Goal: Find specific fact: Find specific fact

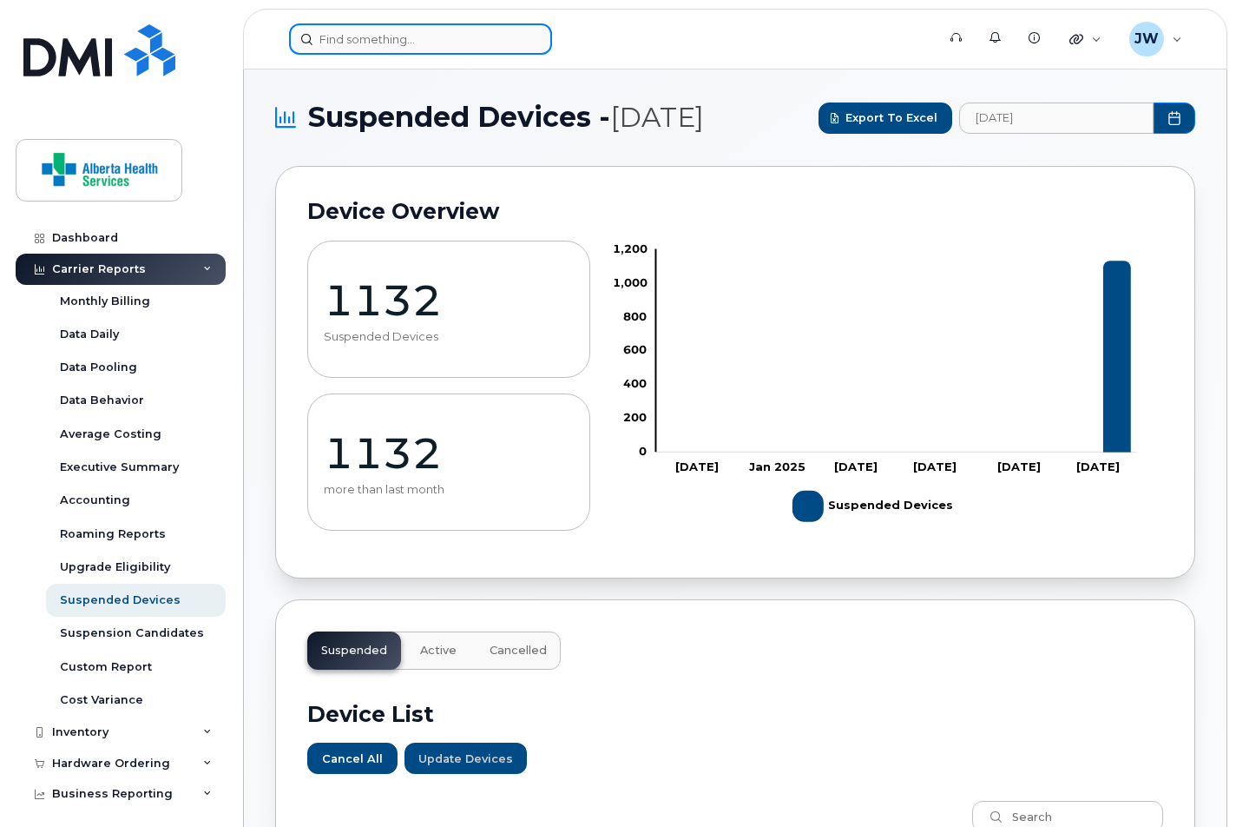
click at [377, 52] on input at bounding box center [420, 38] width 263 height 31
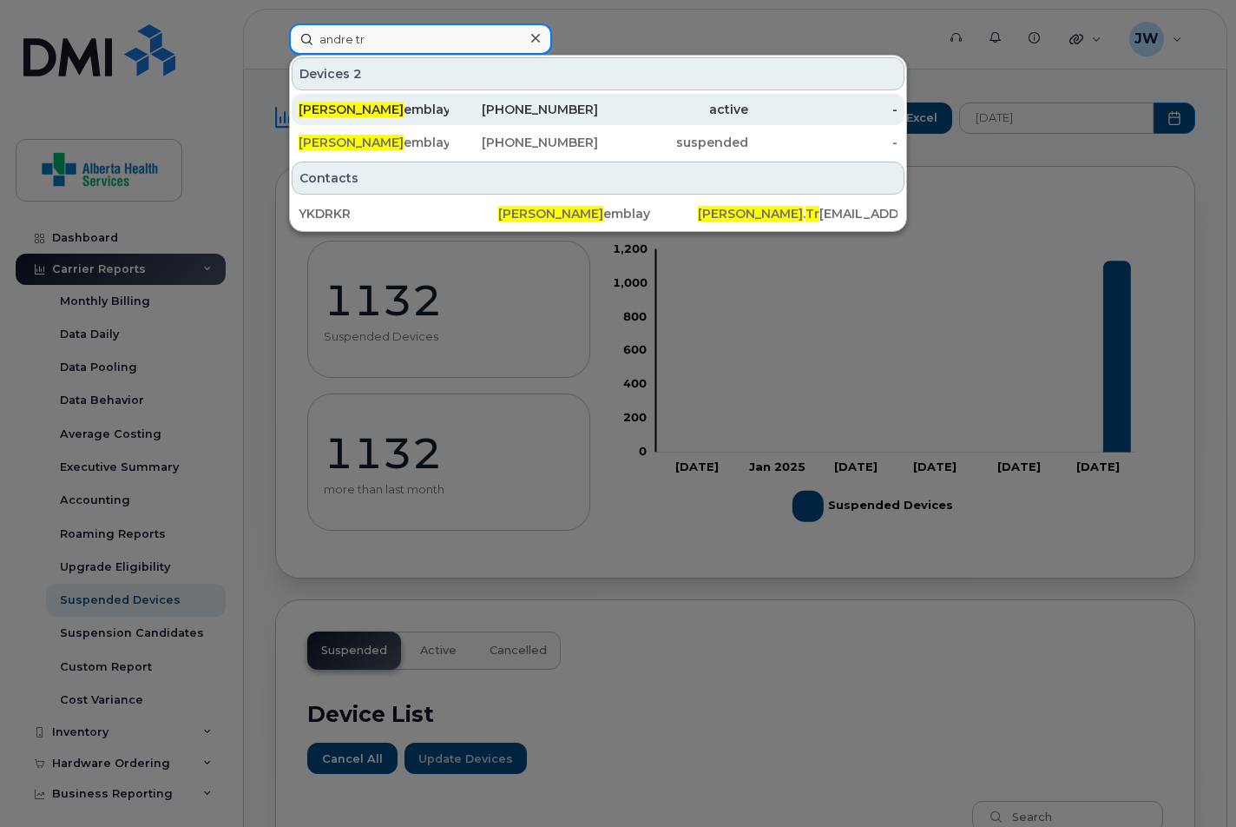
type input "andre tr"
click at [437, 112] on div "Andre Tr emblay" at bounding box center [374, 109] width 150 height 17
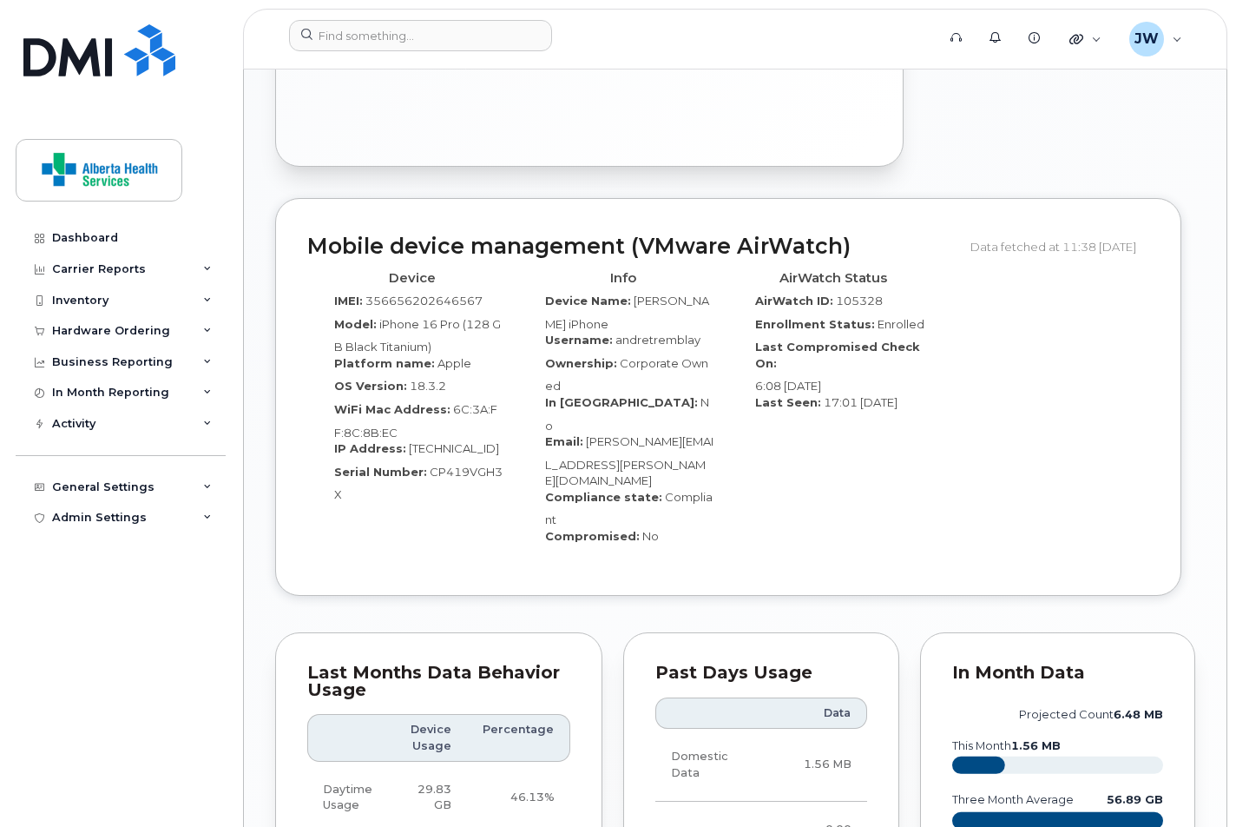
scroll to position [1424, 0]
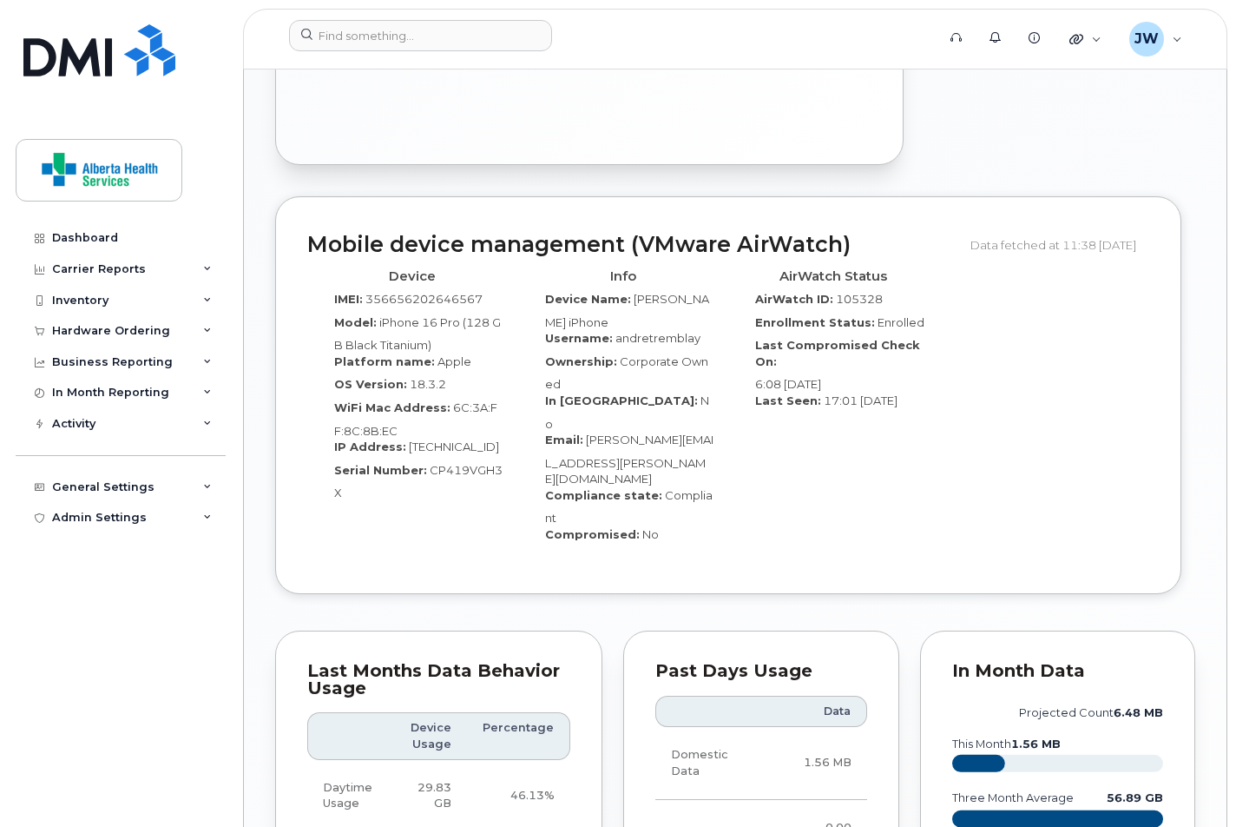
click at [441, 463] on span "CP419VGH3X" at bounding box center [418, 481] width 168 height 37
copy span "CP419VGH3X"
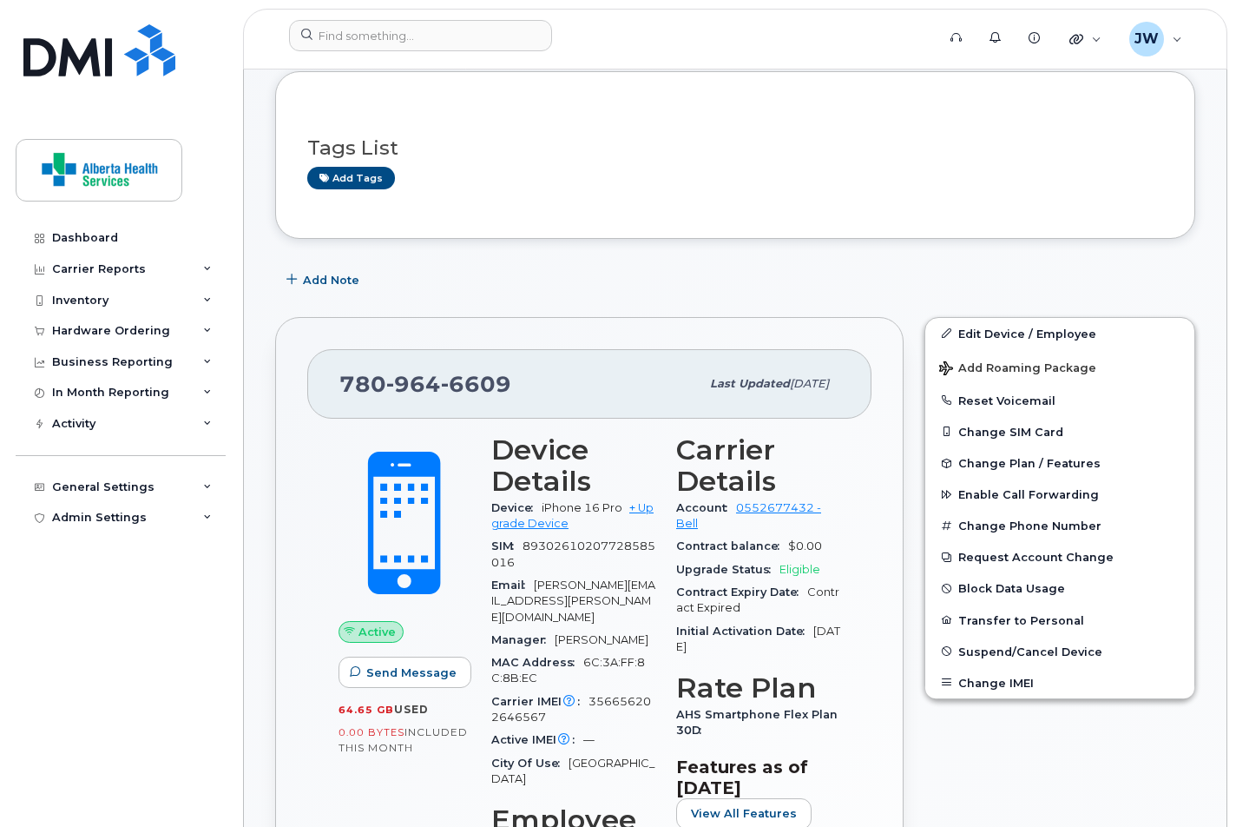
scroll to position [0, 0]
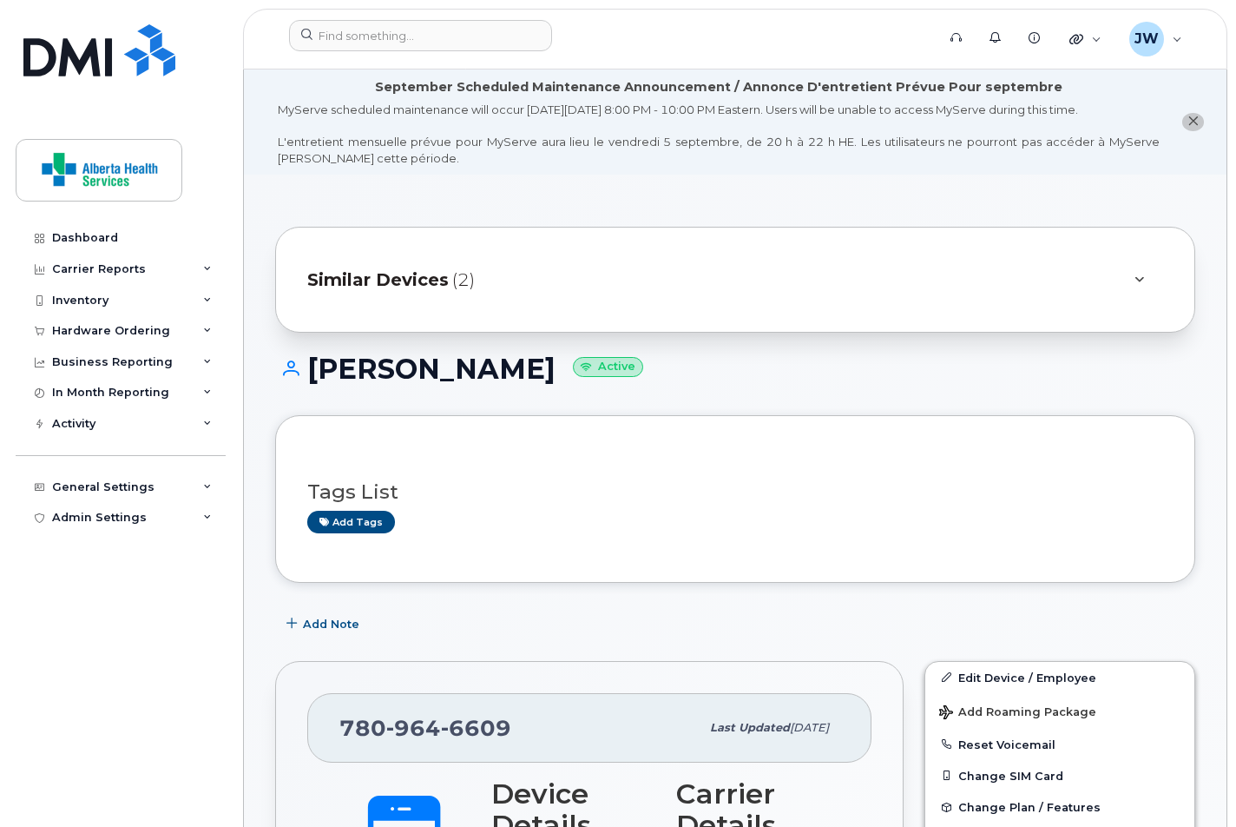
click at [452, 276] on span "(2)" at bounding box center [463, 279] width 23 height 25
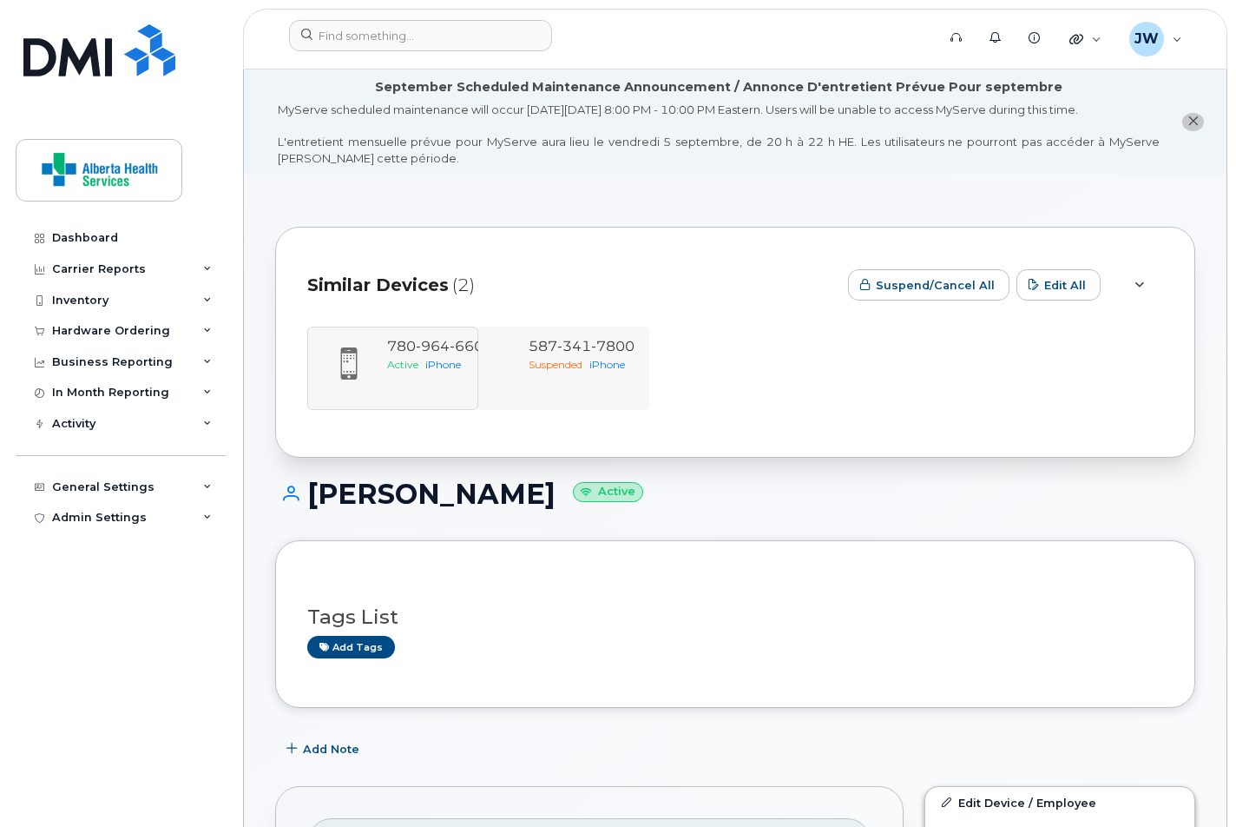
click at [573, 392] on div "587 341 7800 Suspended iPhone" at bounding box center [563, 367] width 171 height 83
click at [568, 372] on div "587 341 7800 Suspended iPhone" at bounding box center [563, 367] width 171 height 83
click at [568, 344] on span "341" at bounding box center [574, 346] width 34 height 16
click at [425, 342] on div "780 964 6609 Active iPhone 587 341 7800 Suspended iPhone" at bounding box center [735, 367] width 856 height 83
click at [349, 371] on div "780 964 6609 Active iPhone 587 341 7800 Suspended iPhone" at bounding box center [735, 367] width 856 height 83
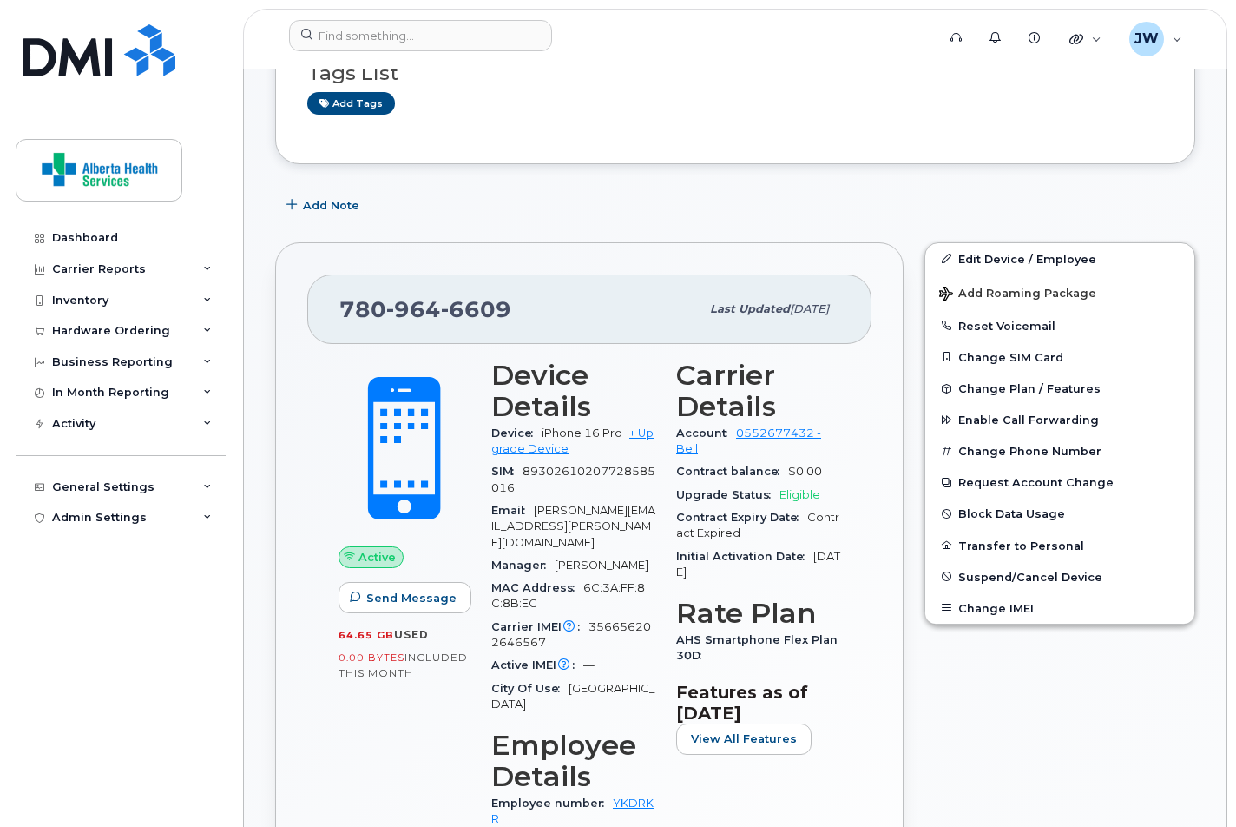
scroll to position [558, 0]
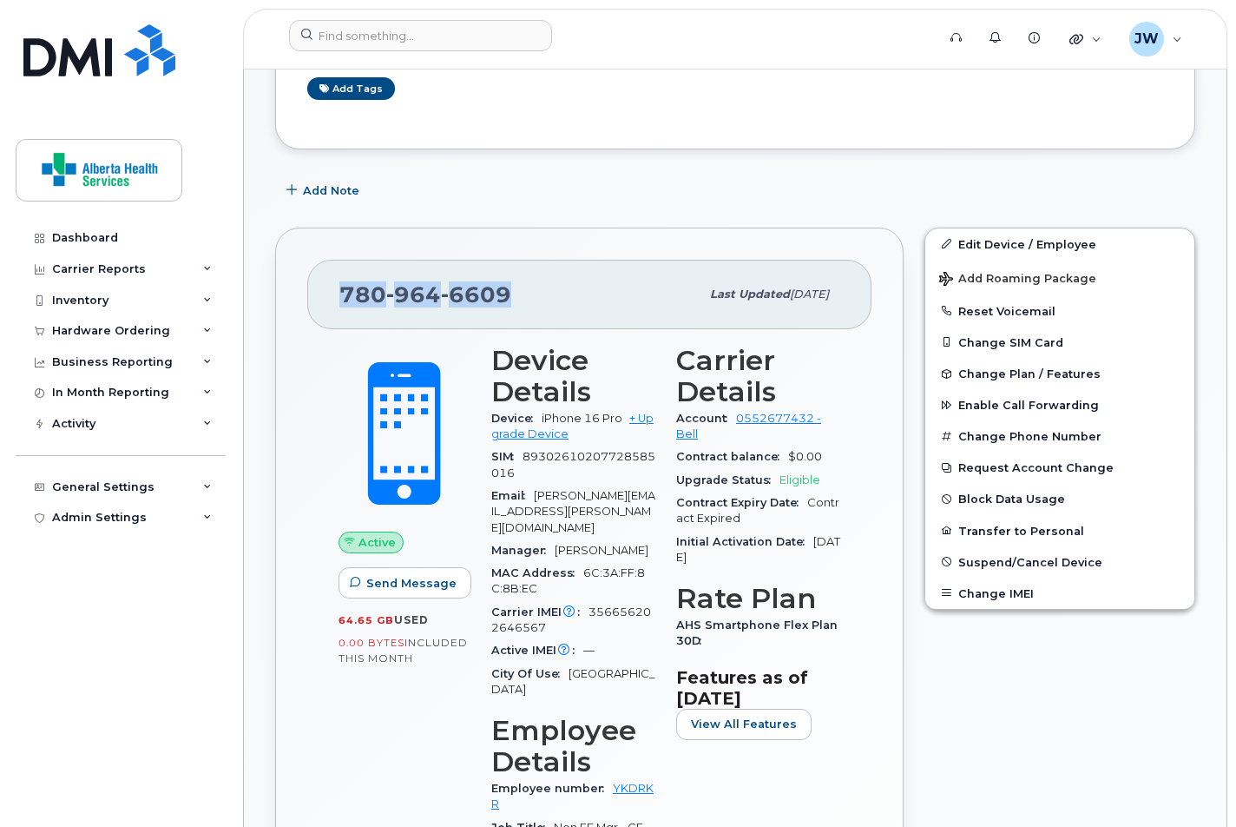
drag, startPoint x: 541, startPoint y: 274, endPoint x: 564, endPoint y: 298, distance: 32.5
click at [564, 298] on div "[PHONE_NUMBER]" at bounding box center [519, 294] width 360 height 36
copy span "[PHONE_NUMBER]"
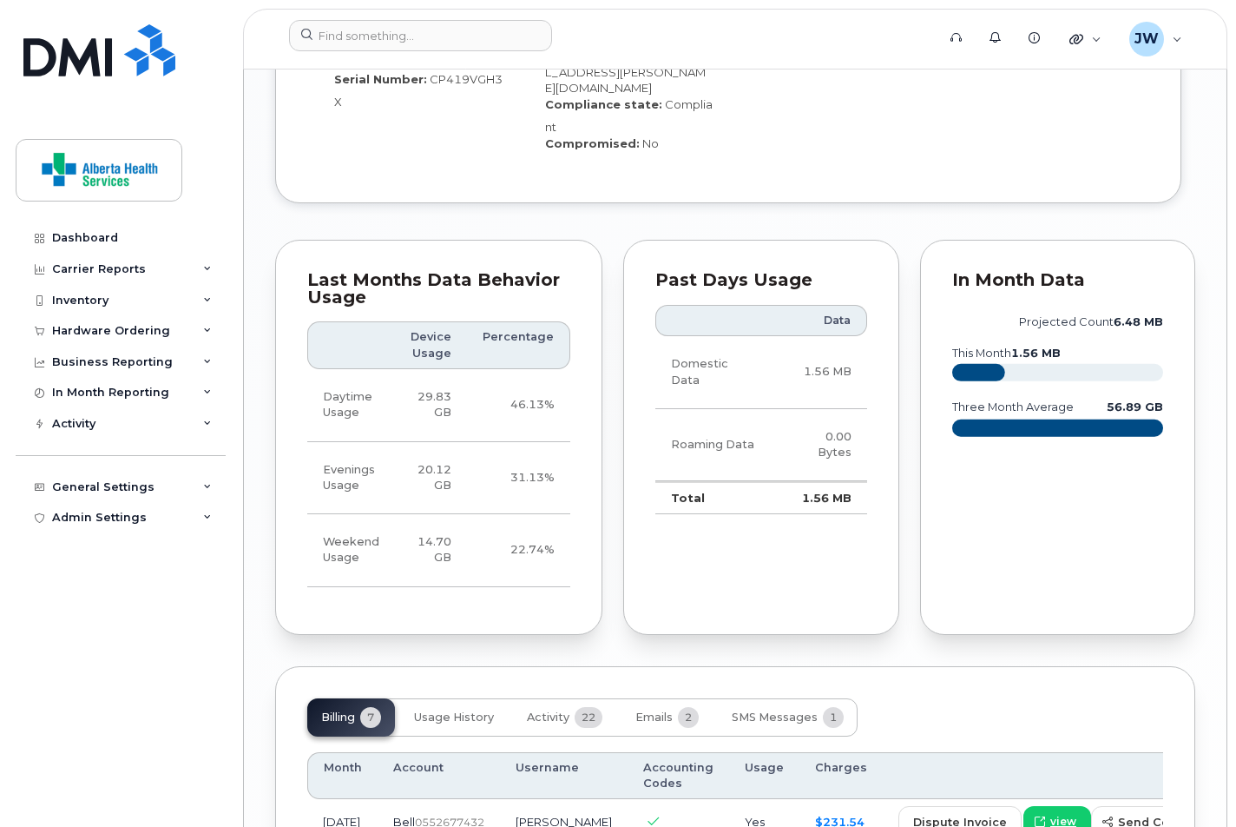
scroll to position [2037, 0]
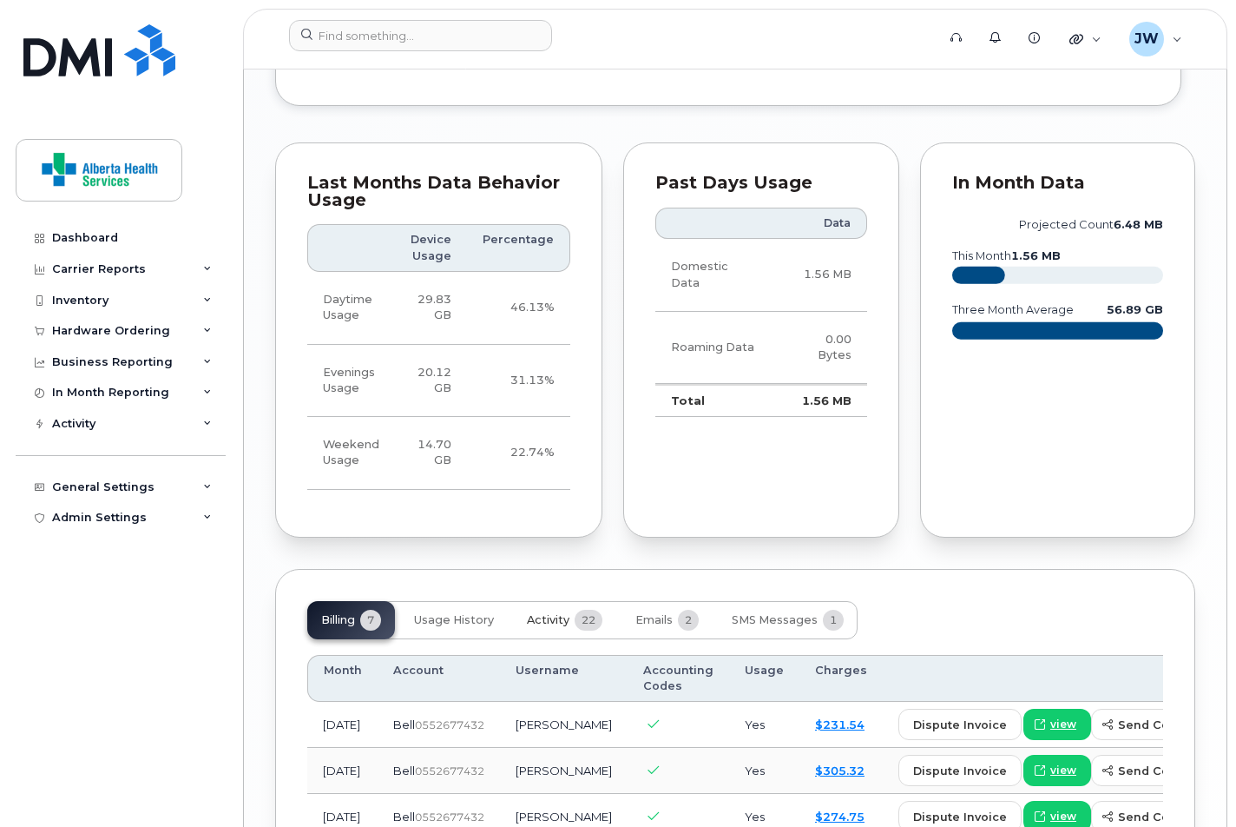
click at [557, 613] on span "Activity" at bounding box center [548, 620] width 43 height 14
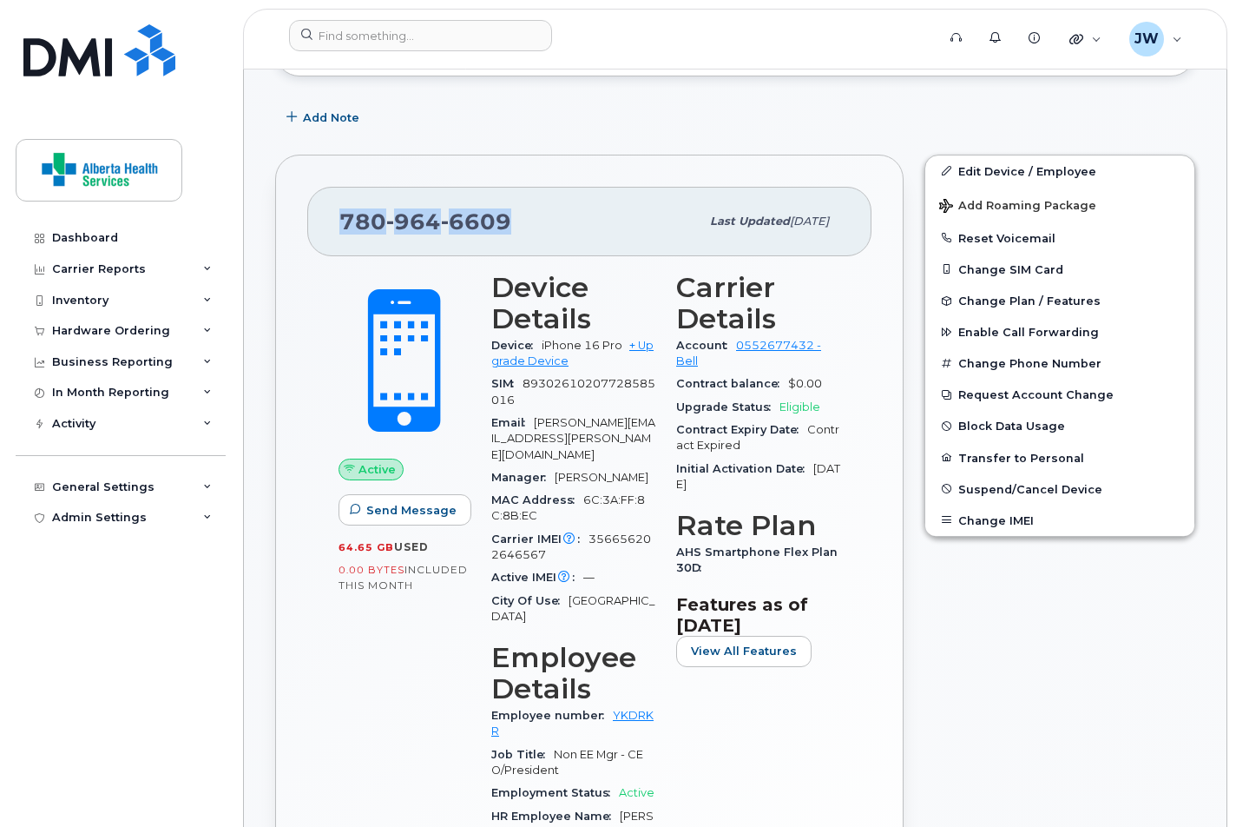
scroll to position [0, 0]
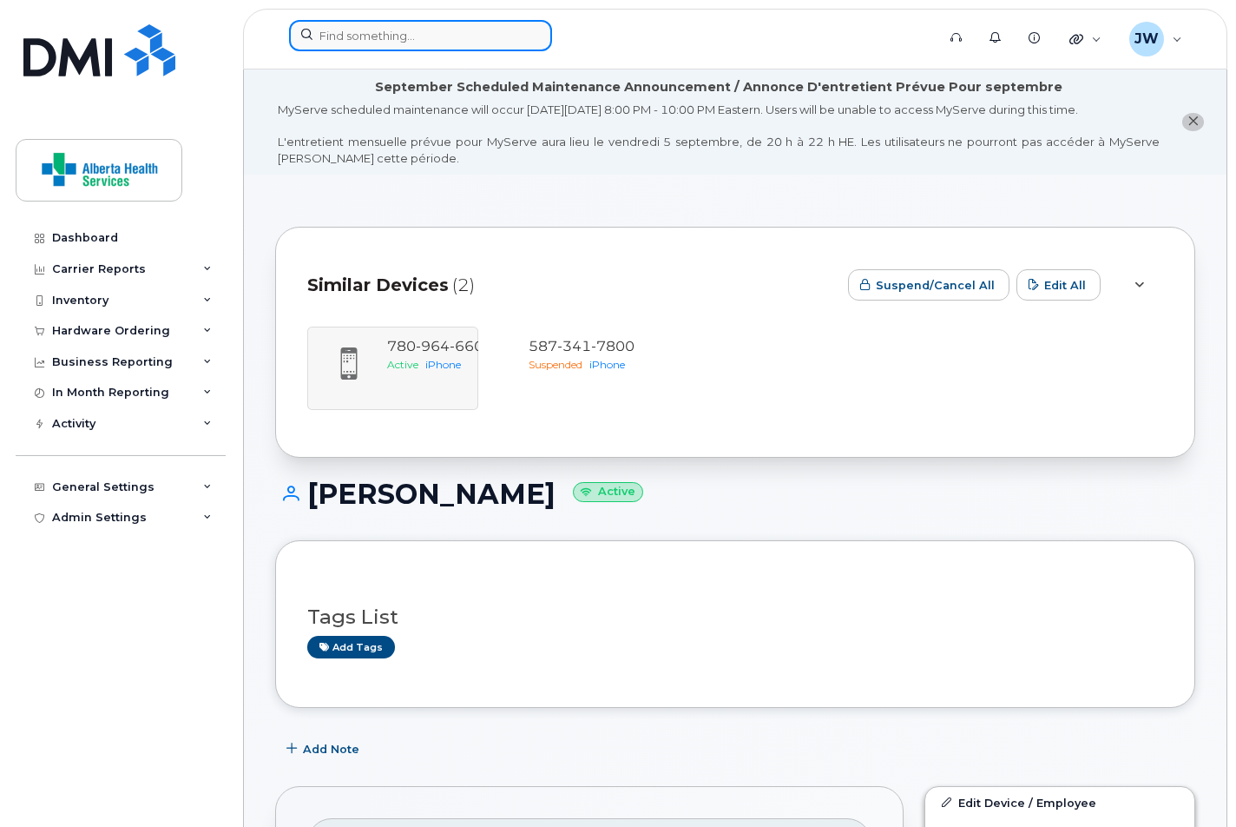
click at [427, 49] on input at bounding box center [420, 35] width 263 height 31
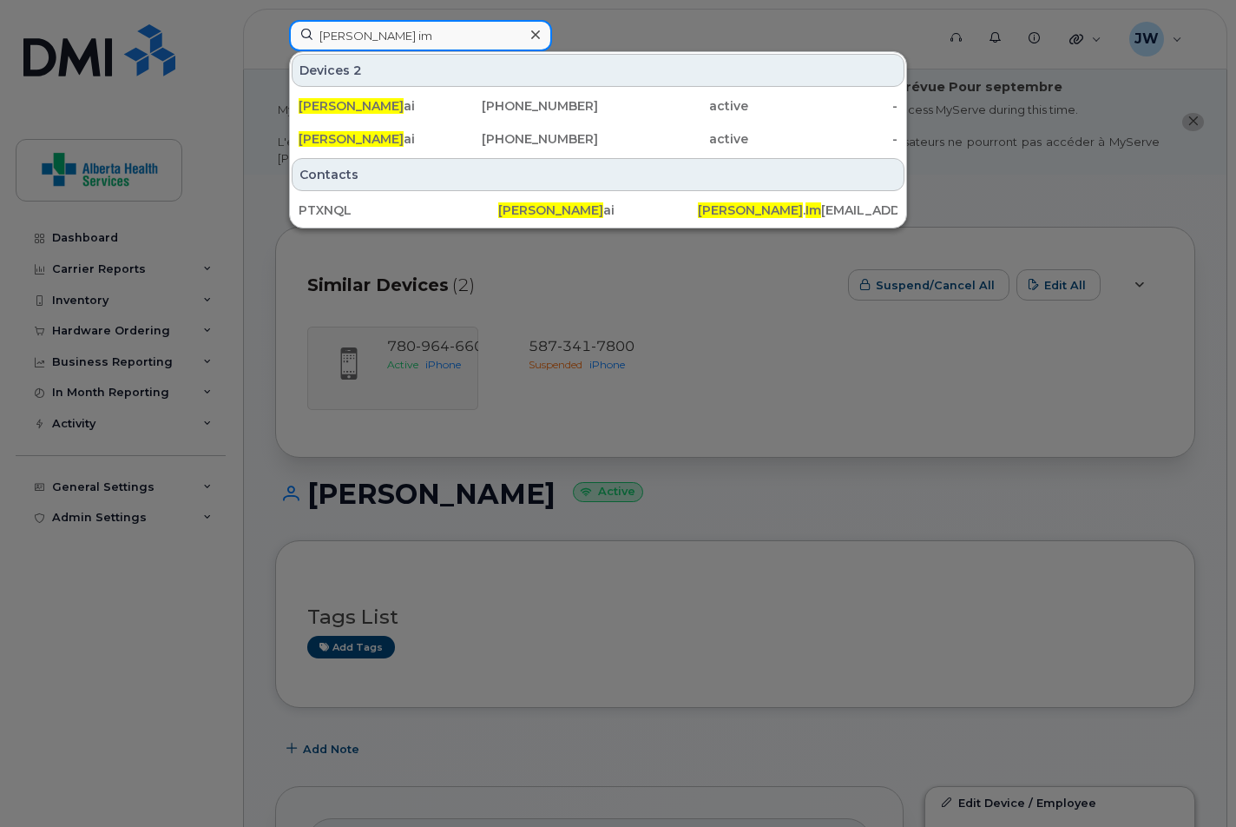
type input "tracy I'm"
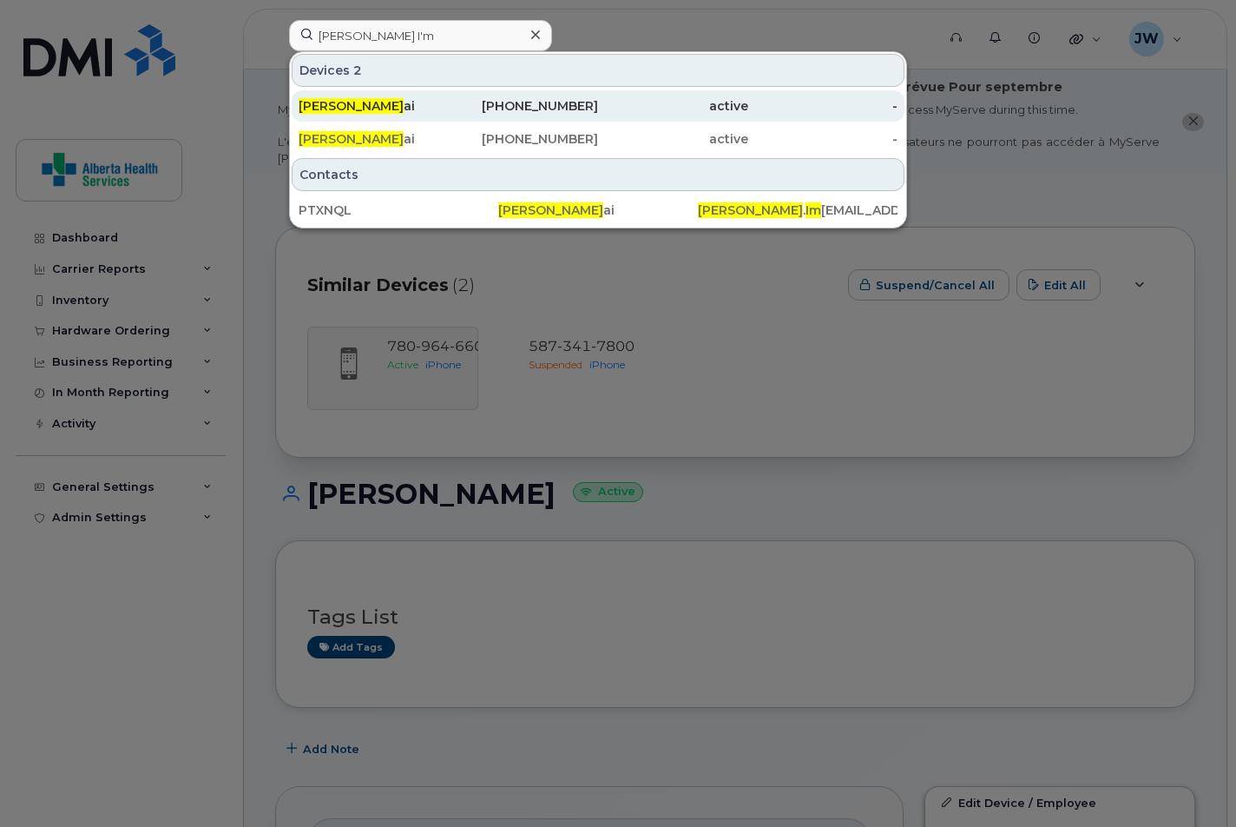
drag, startPoint x: 426, startPoint y: 43, endPoint x: 471, endPoint y: 107, distance: 78.5
click at [471, 107] on div "780-995-6934" at bounding box center [524, 105] width 150 height 17
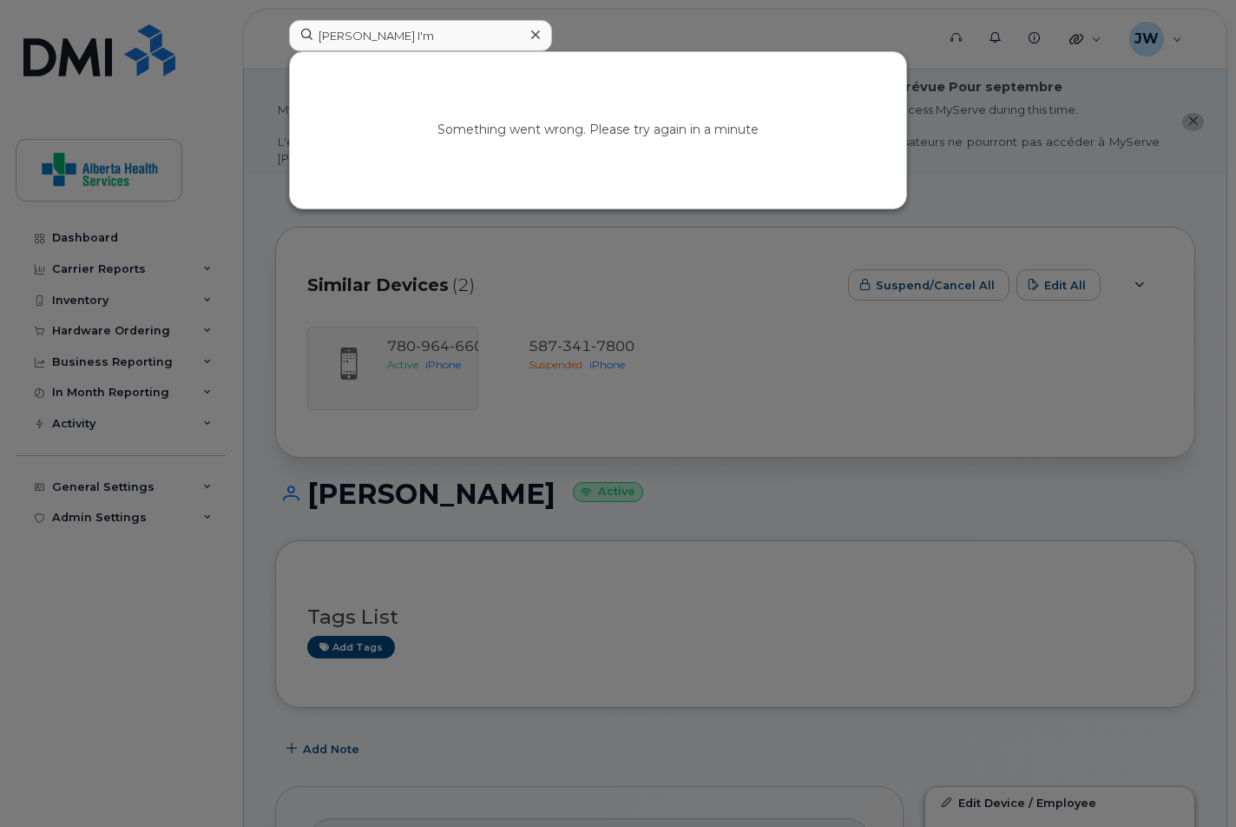
click at [461, 367] on div at bounding box center [618, 413] width 1236 height 827
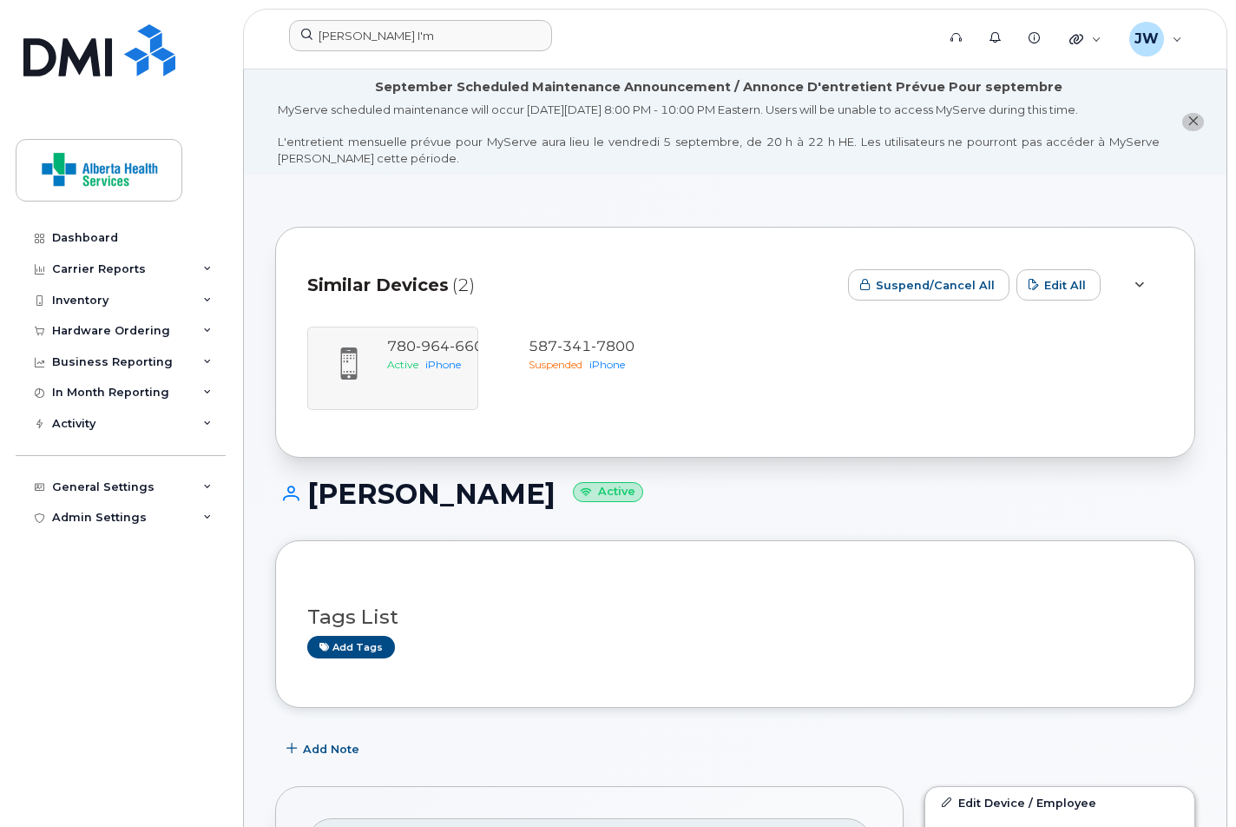
click at [438, 346] on div "780 964 6609 Active iPhone 587 341 7800 Suspended iPhone" at bounding box center [735, 367] width 856 height 83
click at [430, 341] on div "780 964 6609 Active iPhone 587 341 7800 Suspended iPhone" at bounding box center [735, 367] width 856 height 83
click at [431, 343] on div "780 964 6609 Active iPhone 587 341 7800 Suspended iPhone" at bounding box center [735, 367] width 856 height 83
click at [349, 354] on div "780 964 6609 Active iPhone 587 341 7800 Suspended iPhone" at bounding box center [735, 367] width 856 height 83
click at [407, 339] on div "780 964 6609 Active iPhone 587 341 7800 Suspended iPhone" at bounding box center [735, 367] width 856 height 83
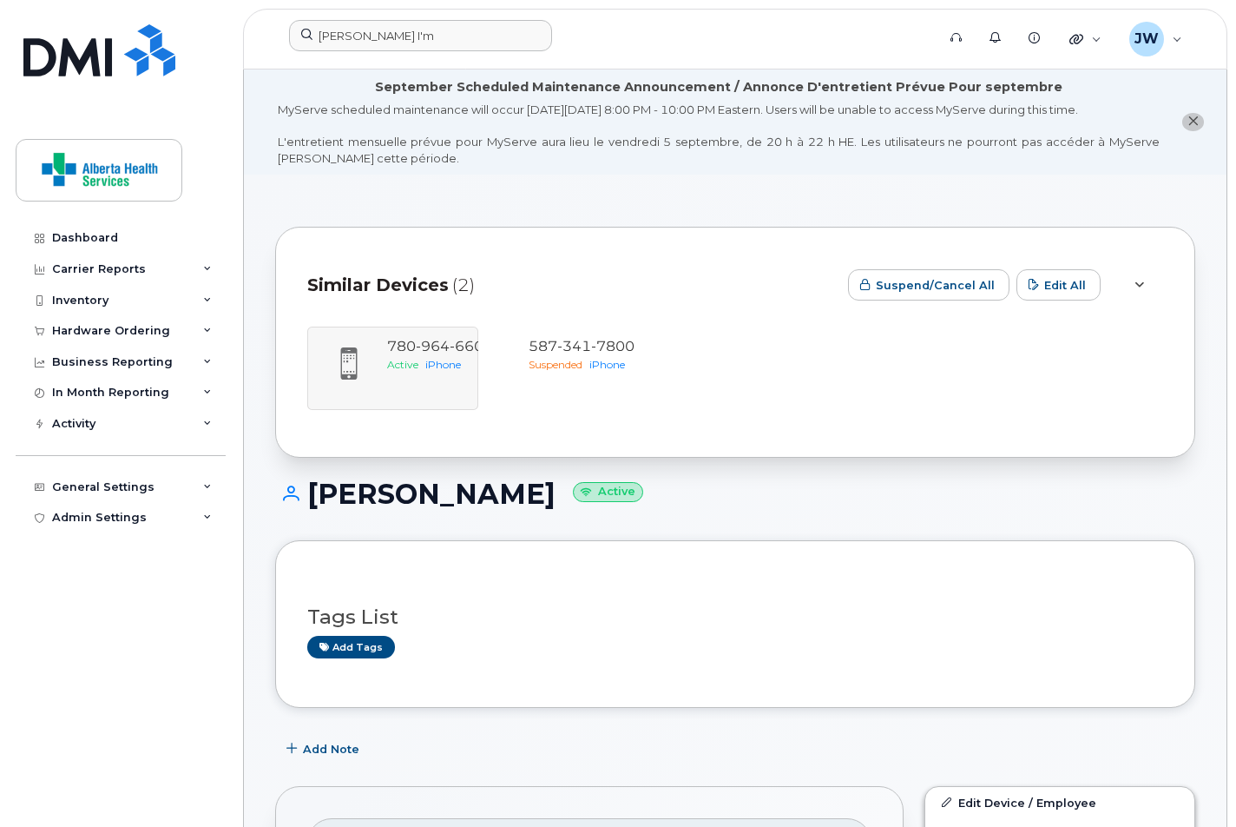
click at [407, 339] on div "780 964 6609 Active iPhone 587 341 7800 Suspended iPhone" at bounding box center [735, 367] width 856 height 83
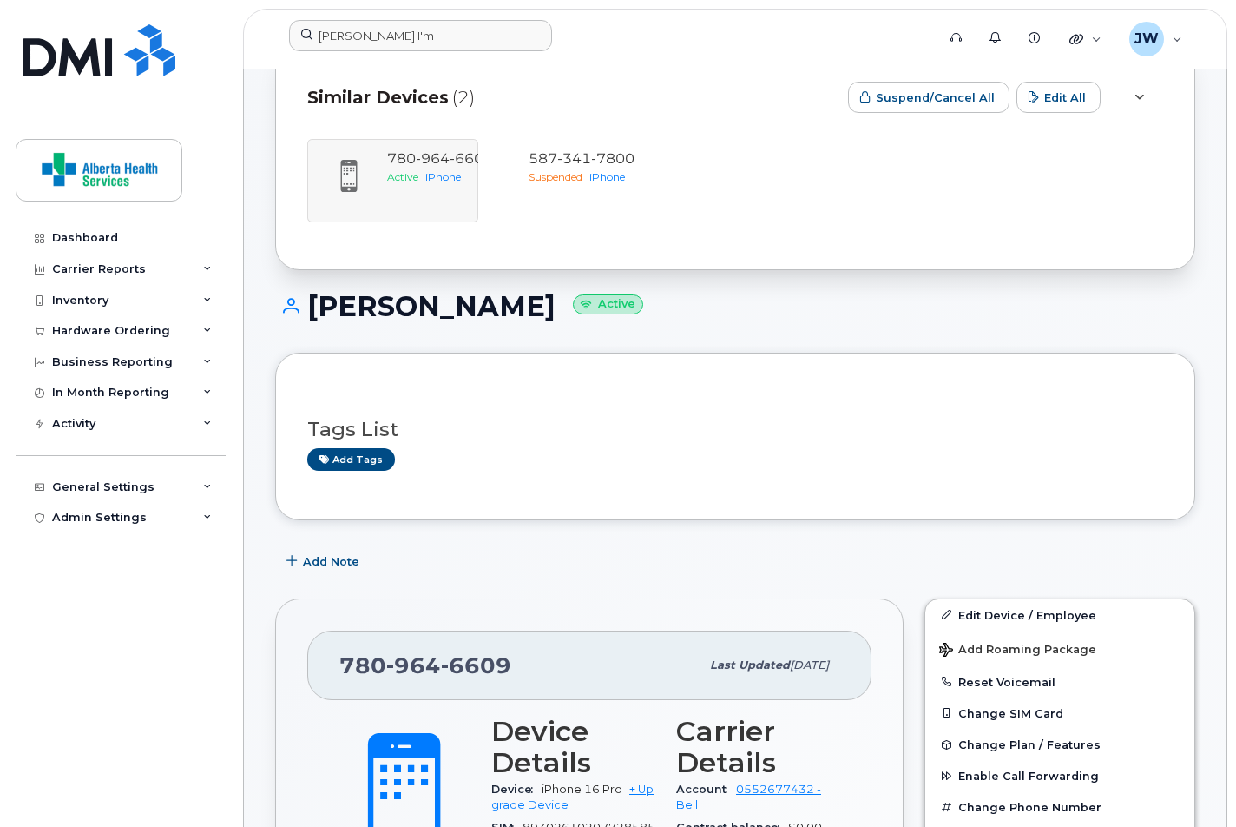
scroll to position [135, 0]
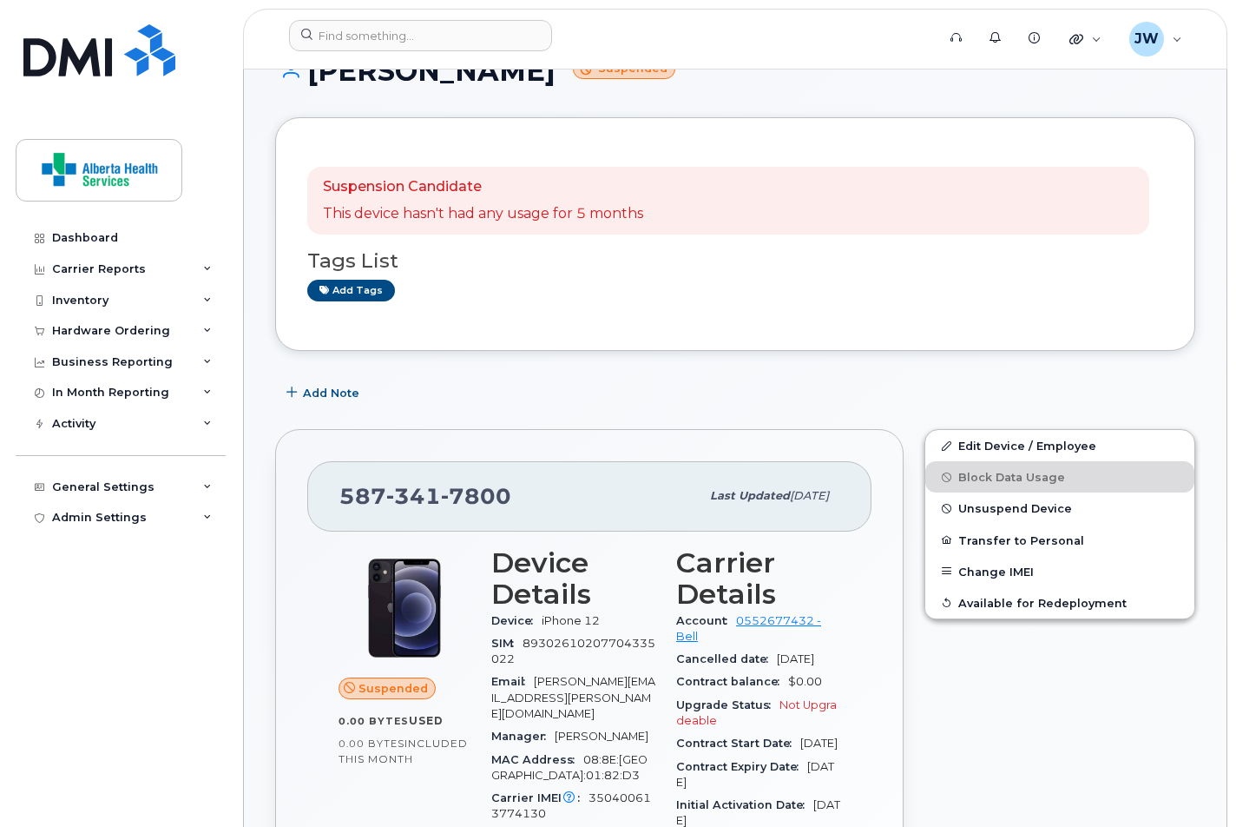
scroll to position [231, 0]
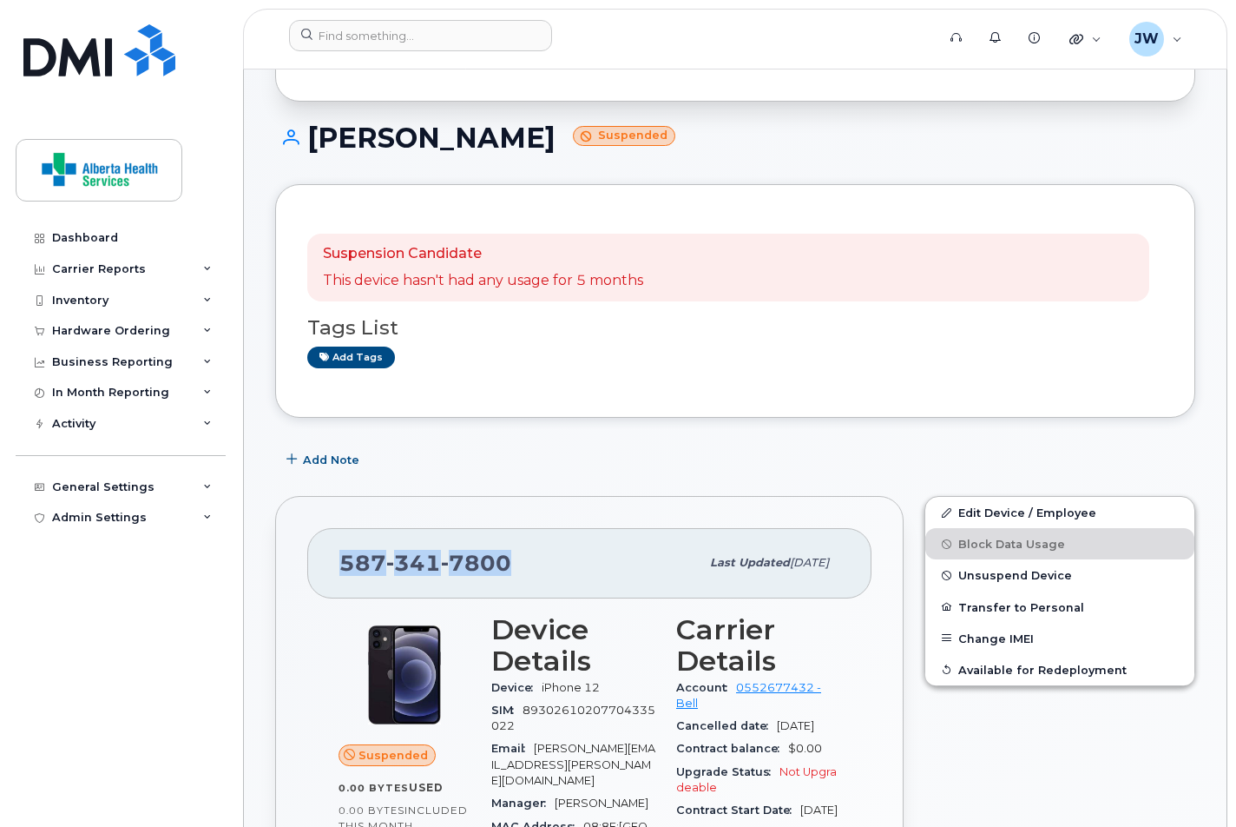
drag, startPoint x: 537, startPoint y: 555, endPoint x: 312, endPoint y: 559, distance: 225.8
click at [312, 559] on div "587 341 7800 Last updated May 28, 2025" at bounding box center [589, 562] width 564 height 69
click at [585, 559] on div "587 341 7800" at bounding box center [519, 562] width 360 height 36
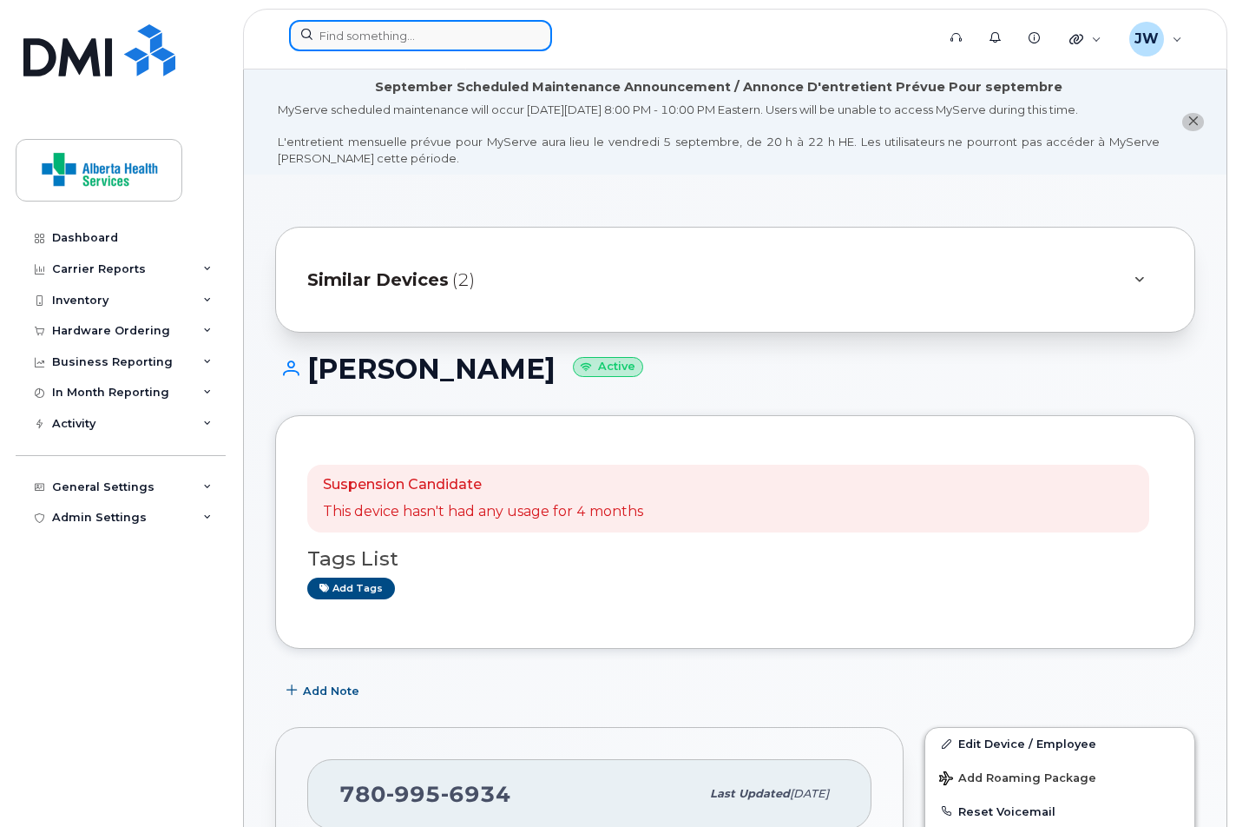
click at [429, 24] on input at bounding box center [420, 35] width 263 height 31
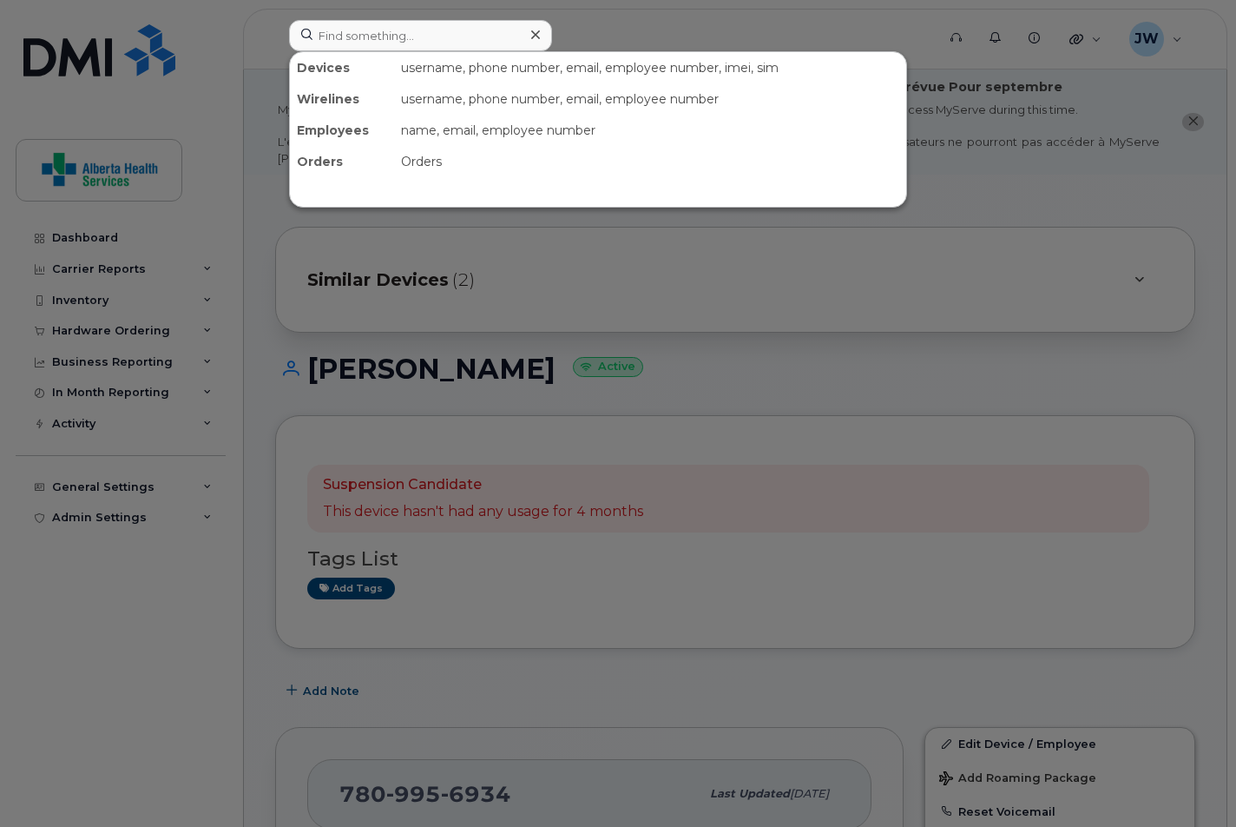
click at [605, 581] on div at bounding box center [618, 413] width 1236 height 827
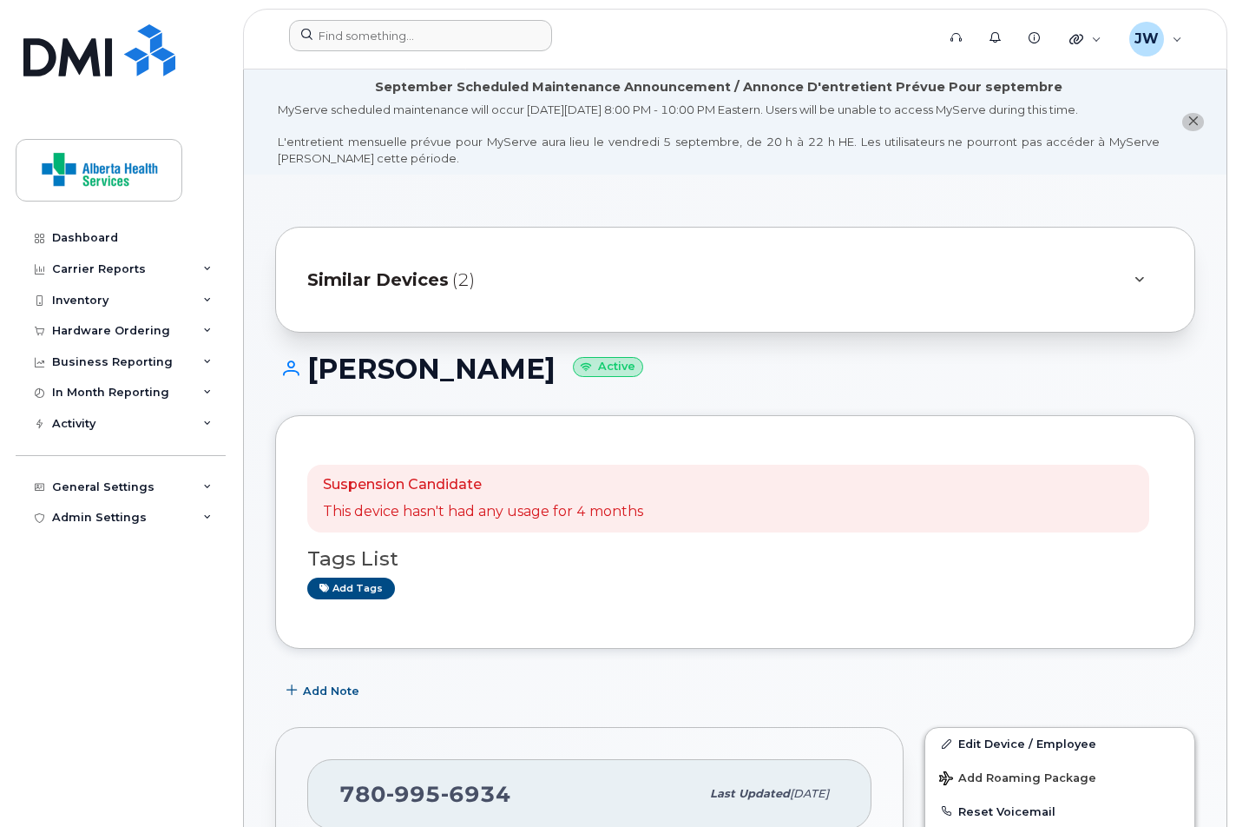
click at [437, 291] on div "Similar Devices (2)" at bounding box center [711, 280] width 808 height 42
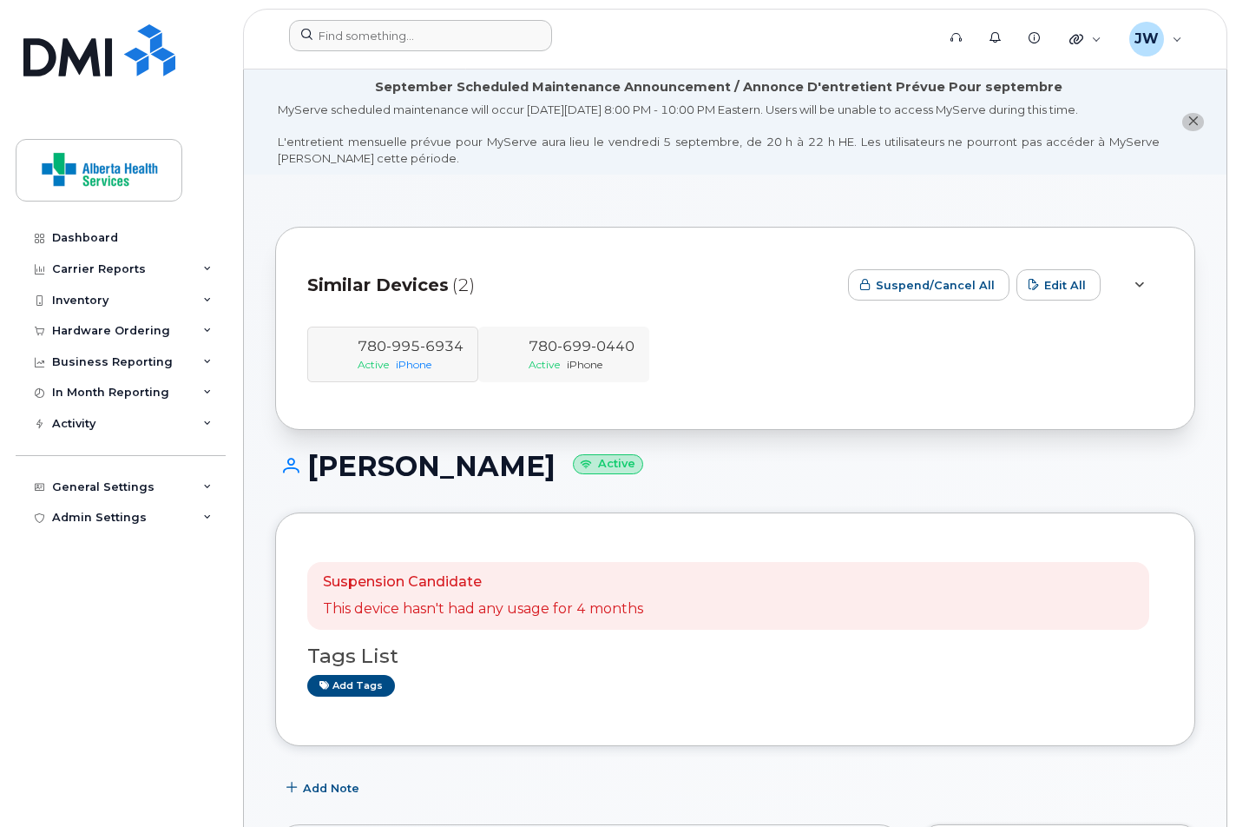
click at [585, 346] on span "699" at bounding box center [574, 346] width 34 height 16
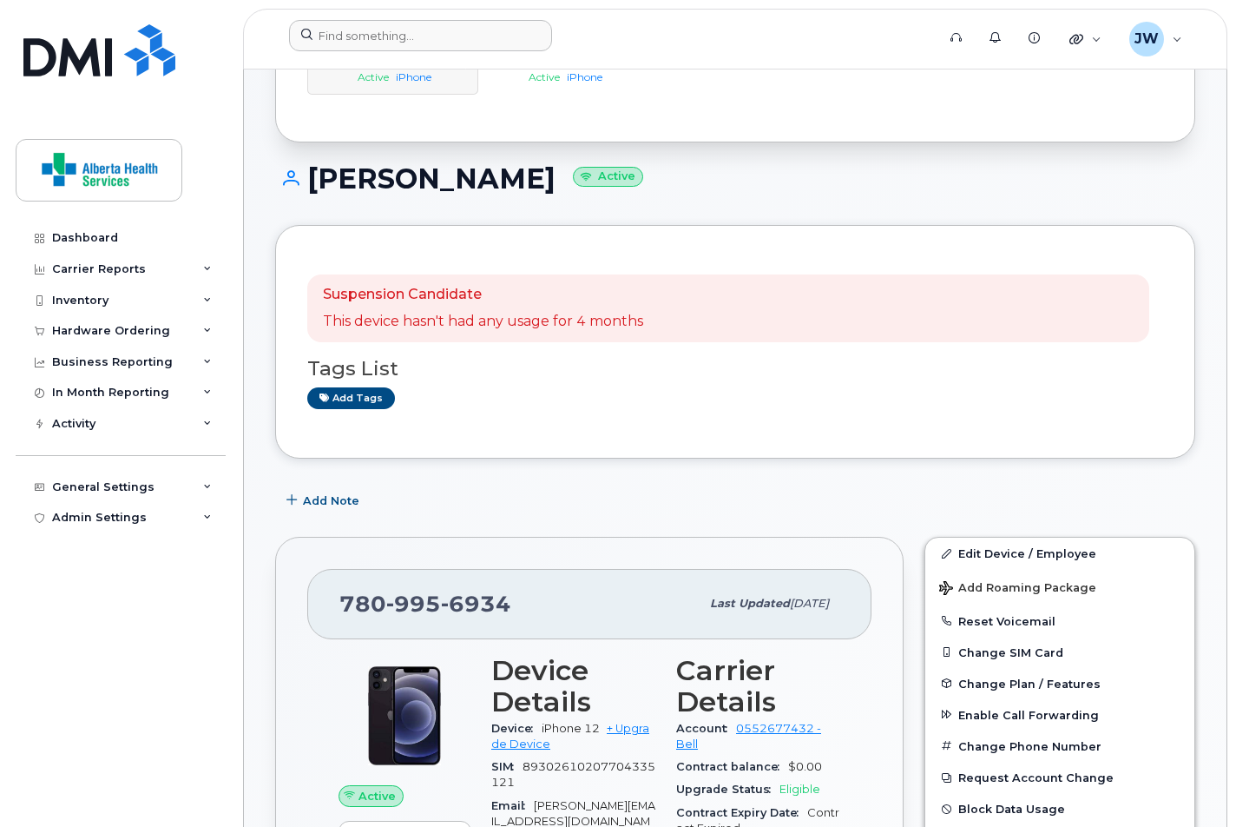
scroll to position [406, 0]
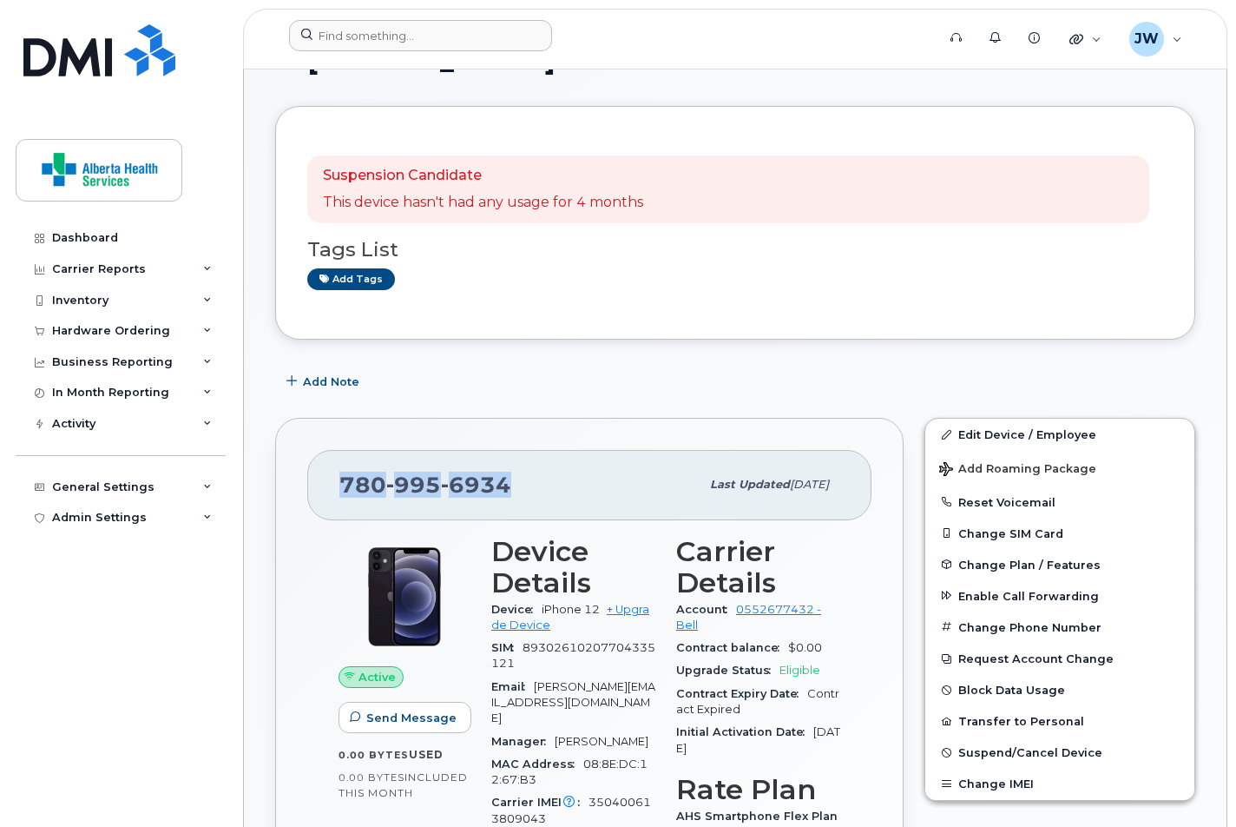
drag, startPoint x: 522, startPoint y: 485, endPoint x: 316, endPoint y: 478, distance: 205.9
click at [316, 478] on div "[PHONE_NUMBER] Last updated [DATE]" at bounding box center [589, 484] width 564 height 69
copy span "[PHONE_NUMBER]"
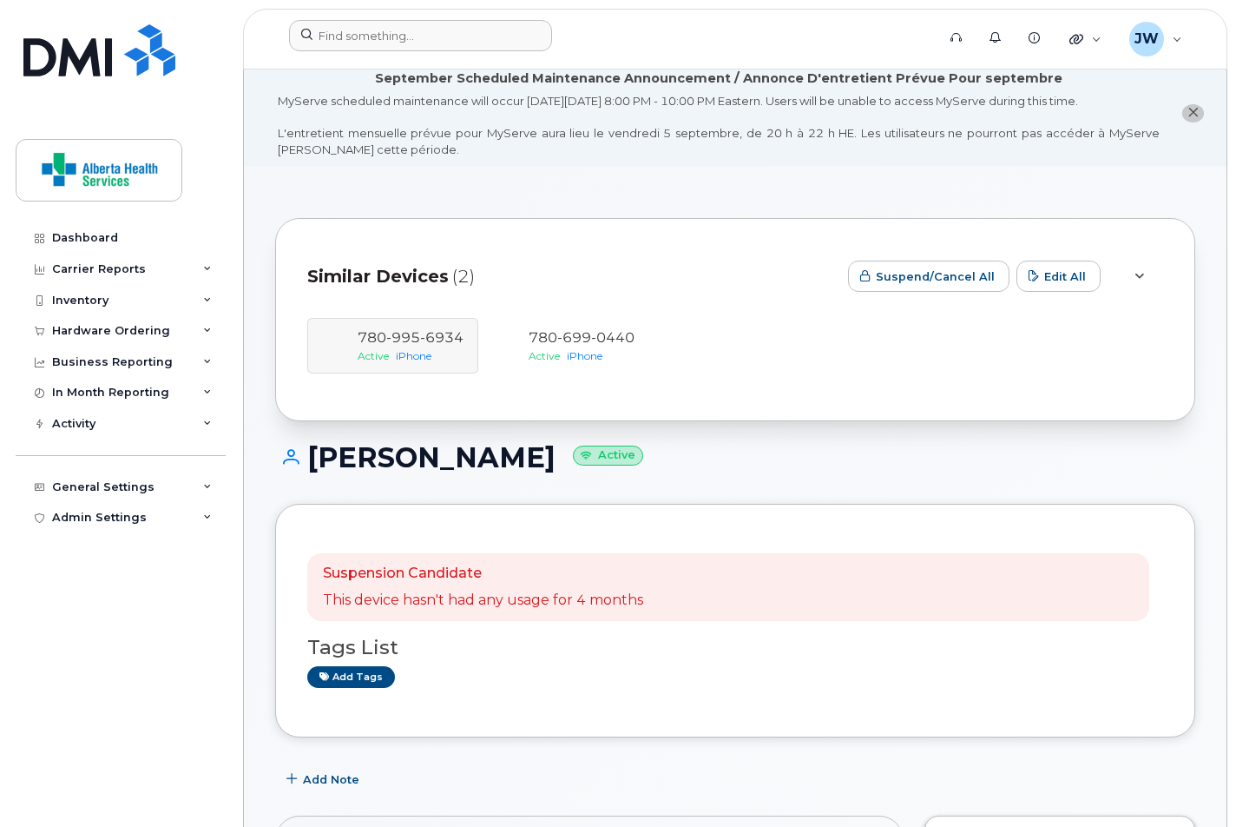
scroll to position [0, 0]
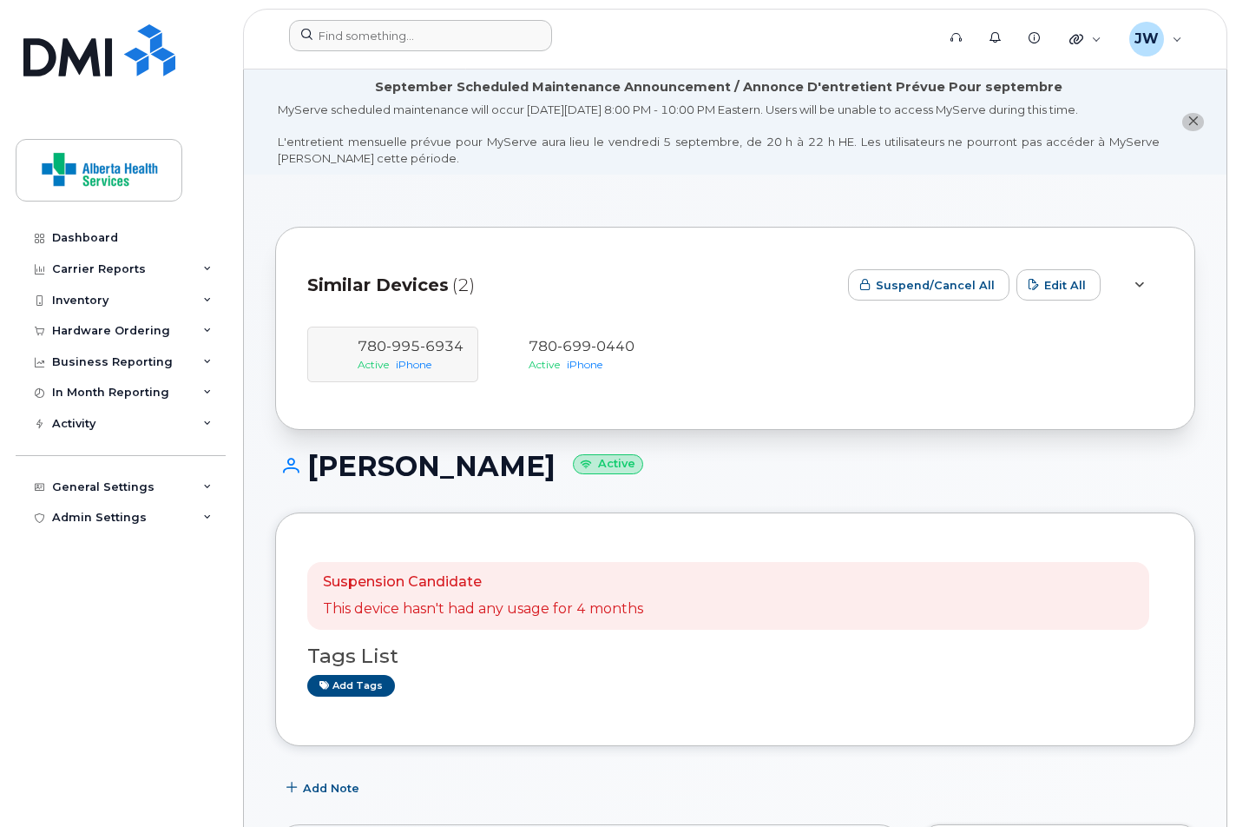
click at [401, 230] on div "Similar Devices (2) Suspend/Cancel All Edit All [PHONE_NUMBER] Active iPhone [P…" at bounding box center [735, 328] width 920 height 203
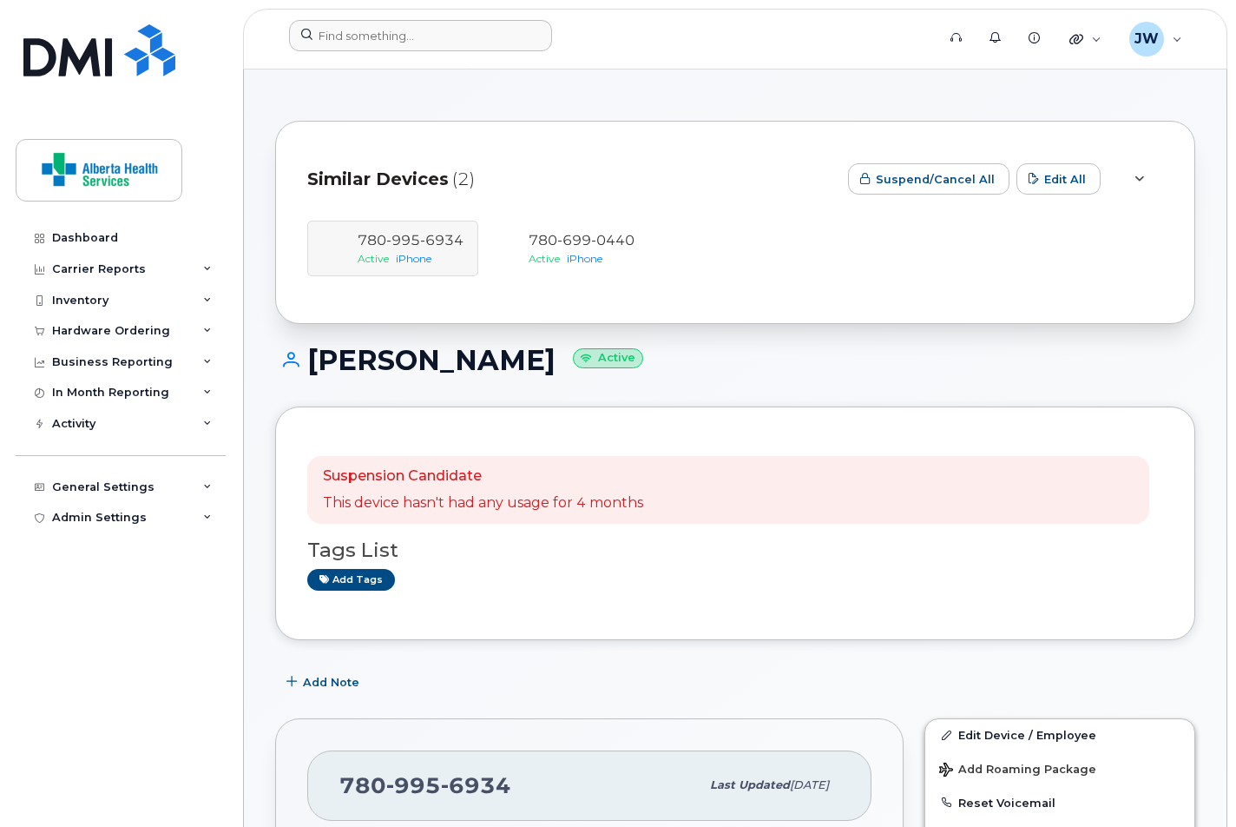
scroll to position [54, 0]
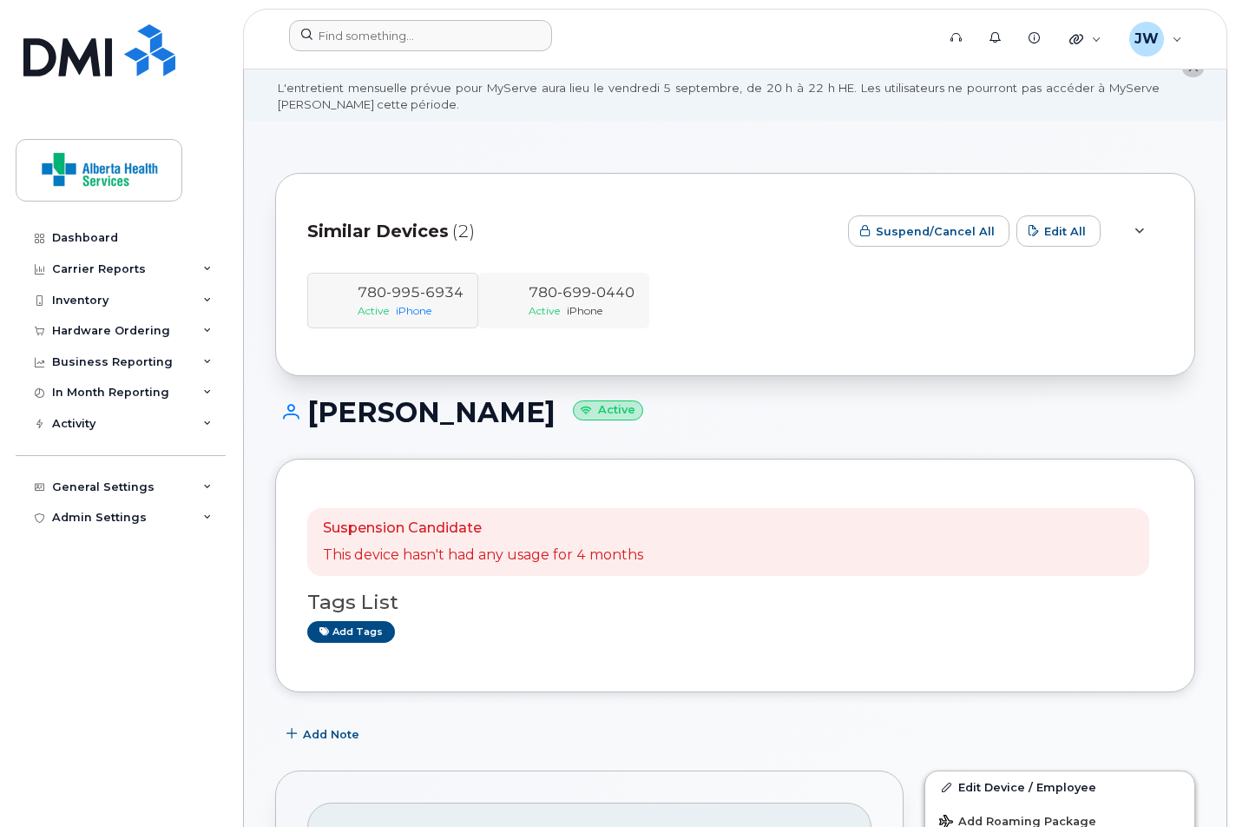
click at [592, 284] on span "0440" at bounding box center [612, 292] width 43 height 16
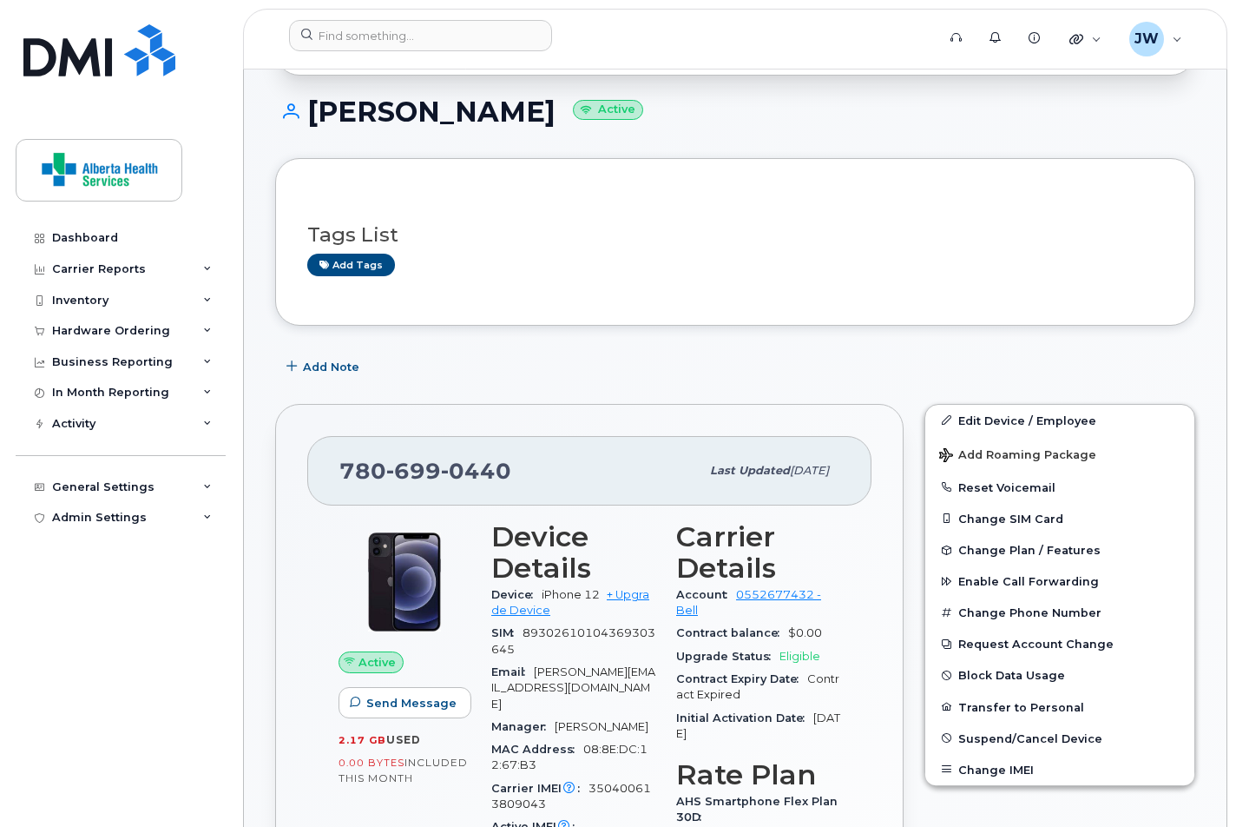
scroll to position [272, 0]
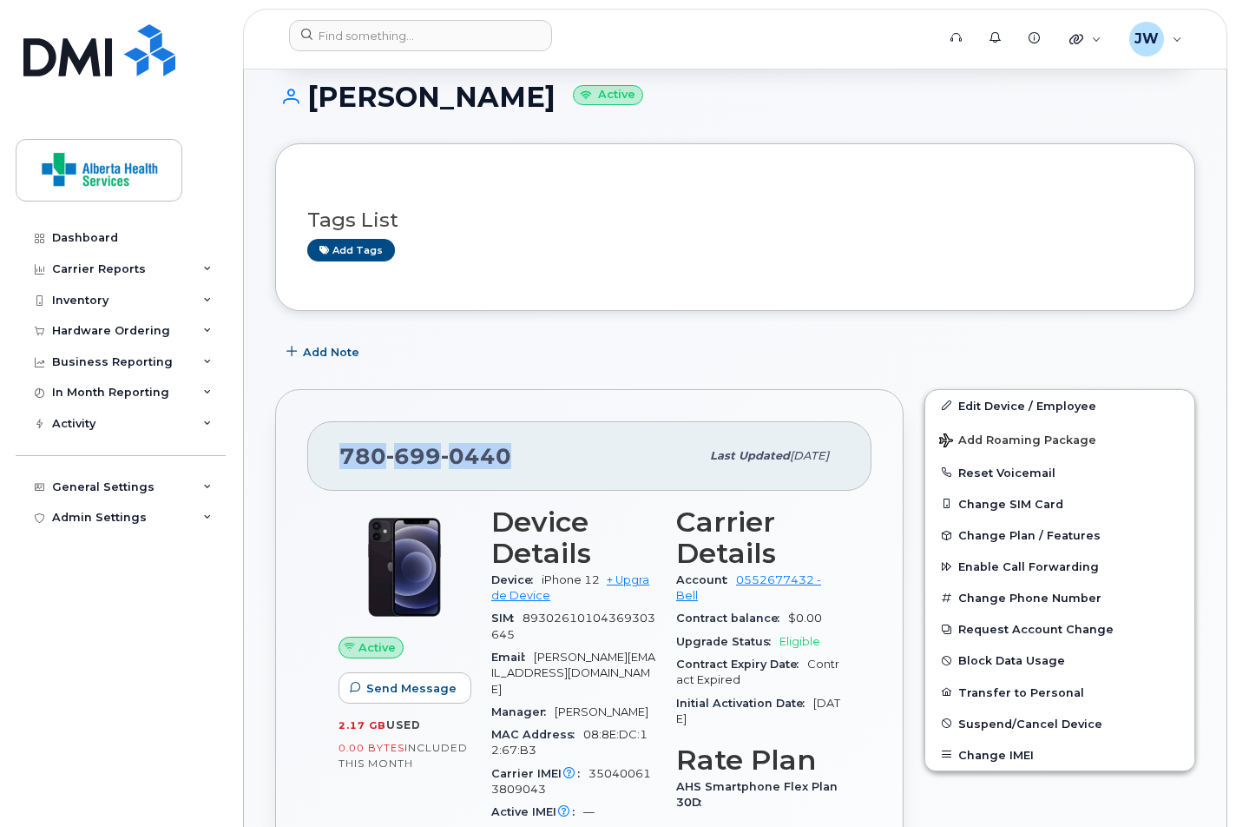
drag, startPoint x: 542, startPoint y: 458, endPoint x: 320, endPoint y: 460, distance: 222.3
click at [320, 460] on div "[PHONE_NUMBER] Last updated [DATE]" at bounding box center [589, 455] width 564 height 69
copy span "[PHONE_NUMBER]"
drag, startPoint x: 19, startPoint y: 553, endPoint x: 405, endPoint y: 358, distance: 433.0
click at [412, 339] on div "Add Note" at bounding box center [735, 352] width 920 height 31
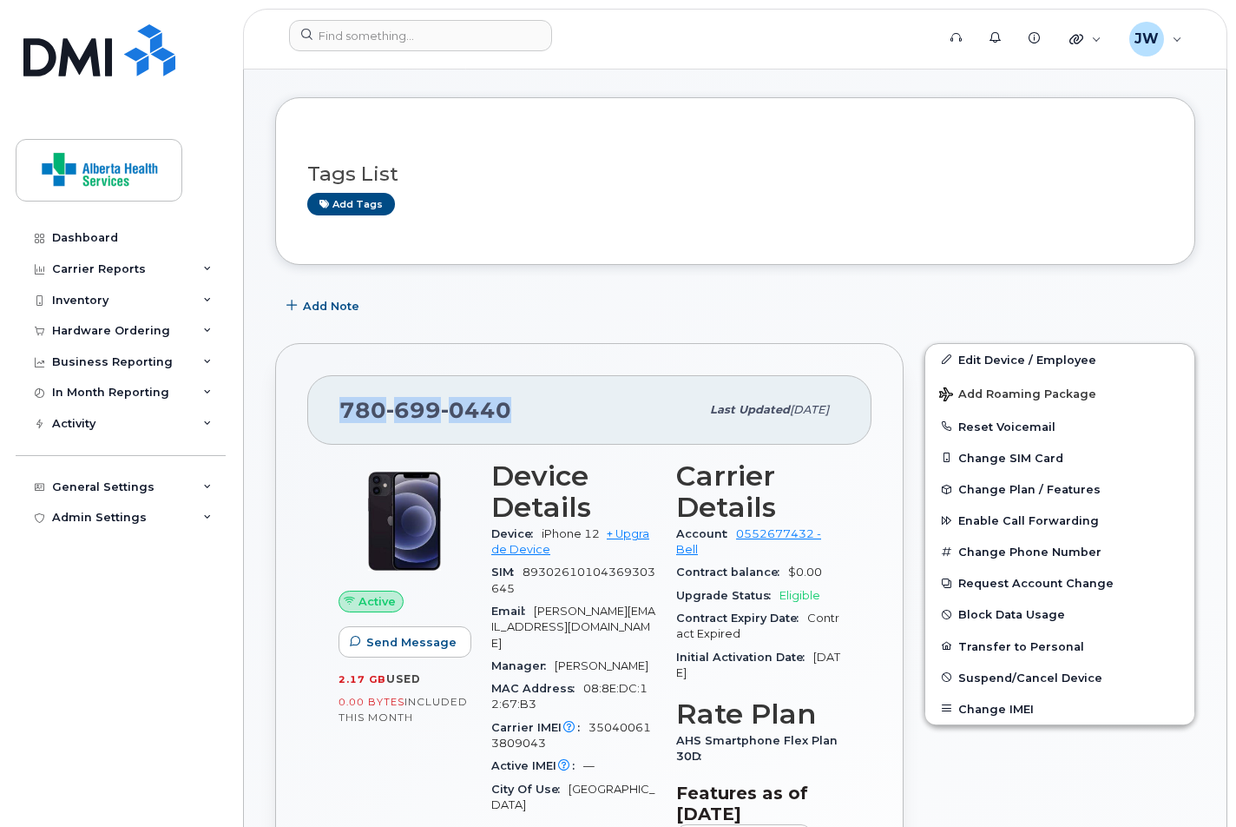
scroll to position [321, 0]
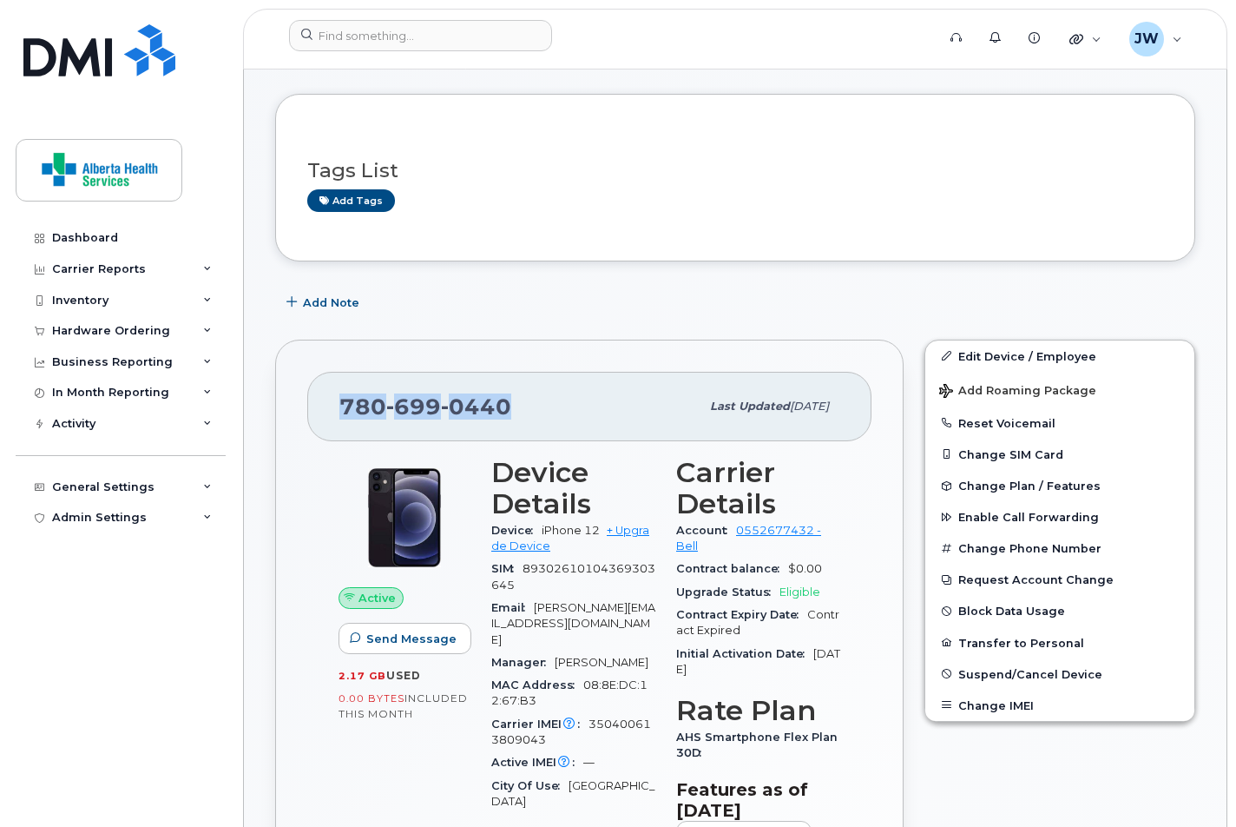
click at [419, 428] on div "780 699 0440 Last updated May 28, 2025" at bounding box center [589, 406] width 564 height 69
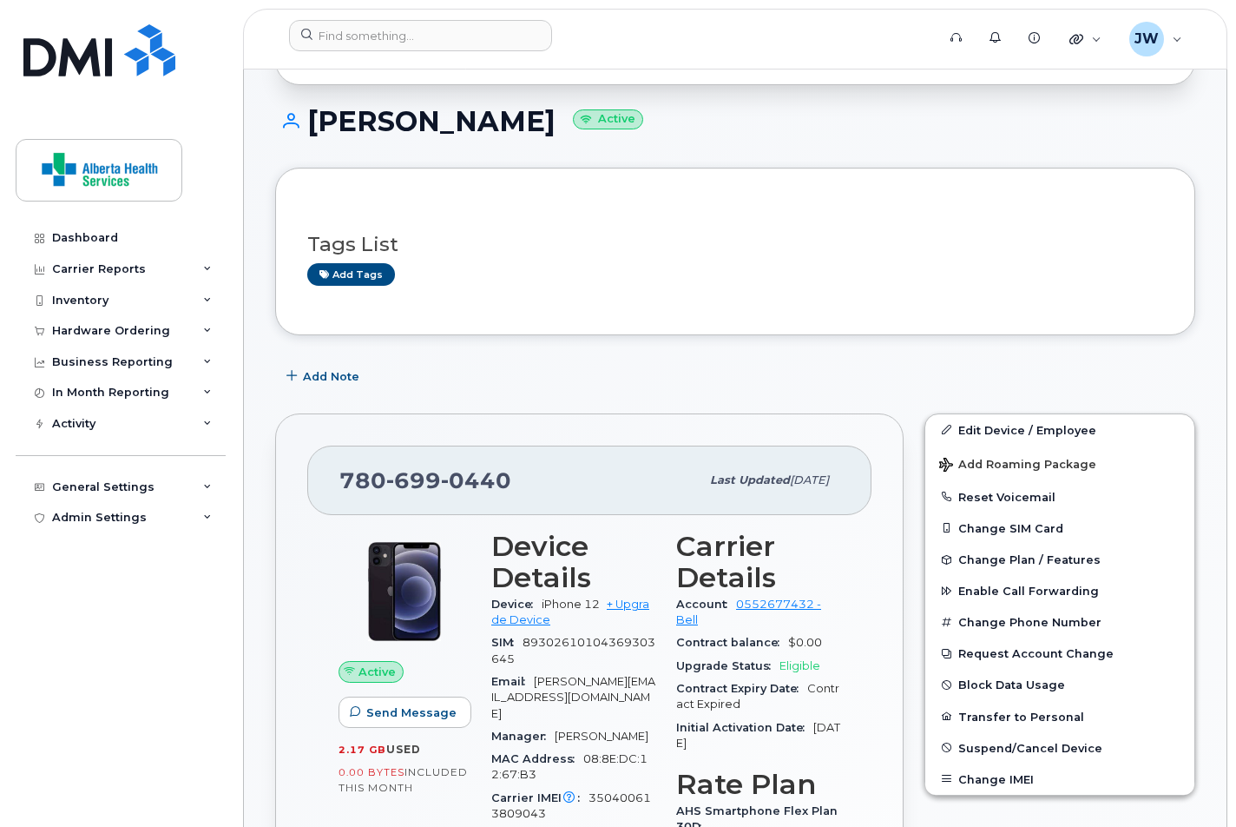
scroll to position [249, 0]
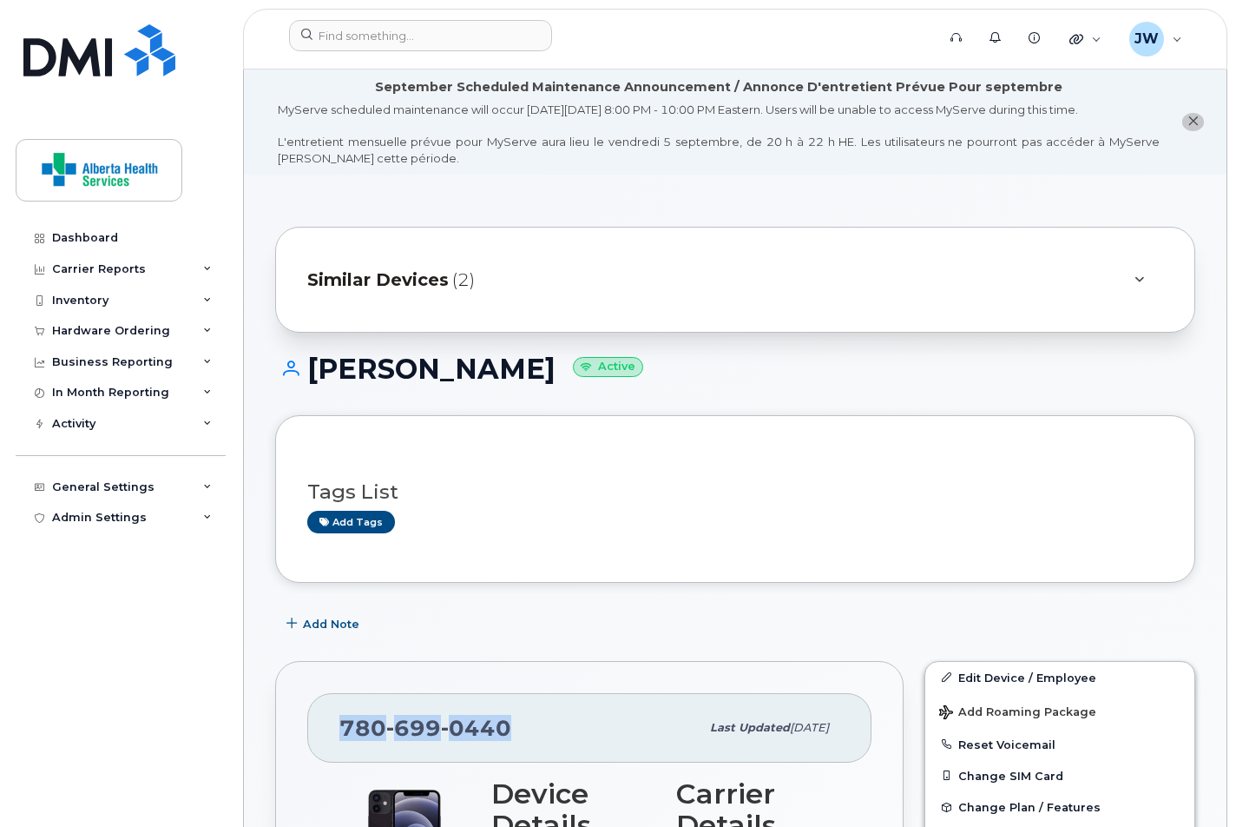
drag, startPoint x: 511, startPoint y: 722, endPoint x: 294, endPoint y: 729, distance: 217.2
copy span "[PHONE_NUMBER]"
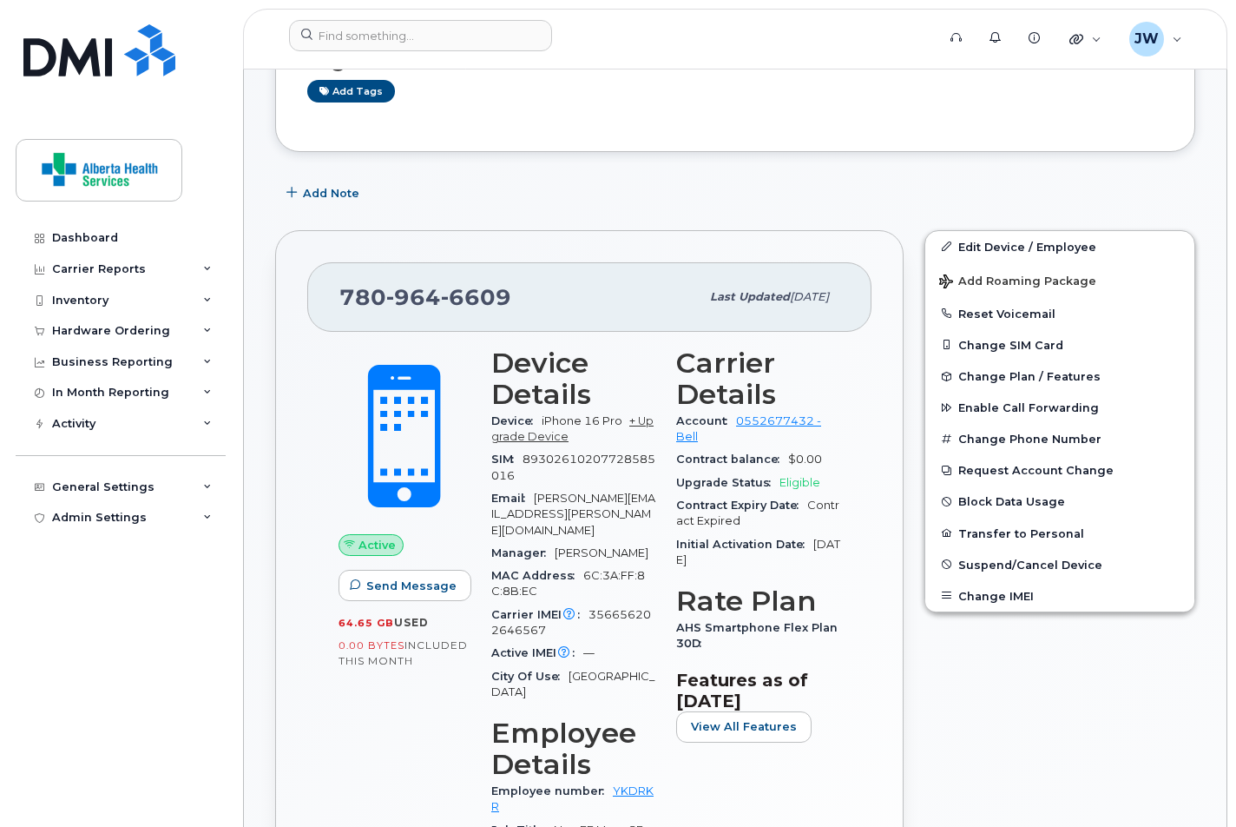
scroll to position [428, 0]
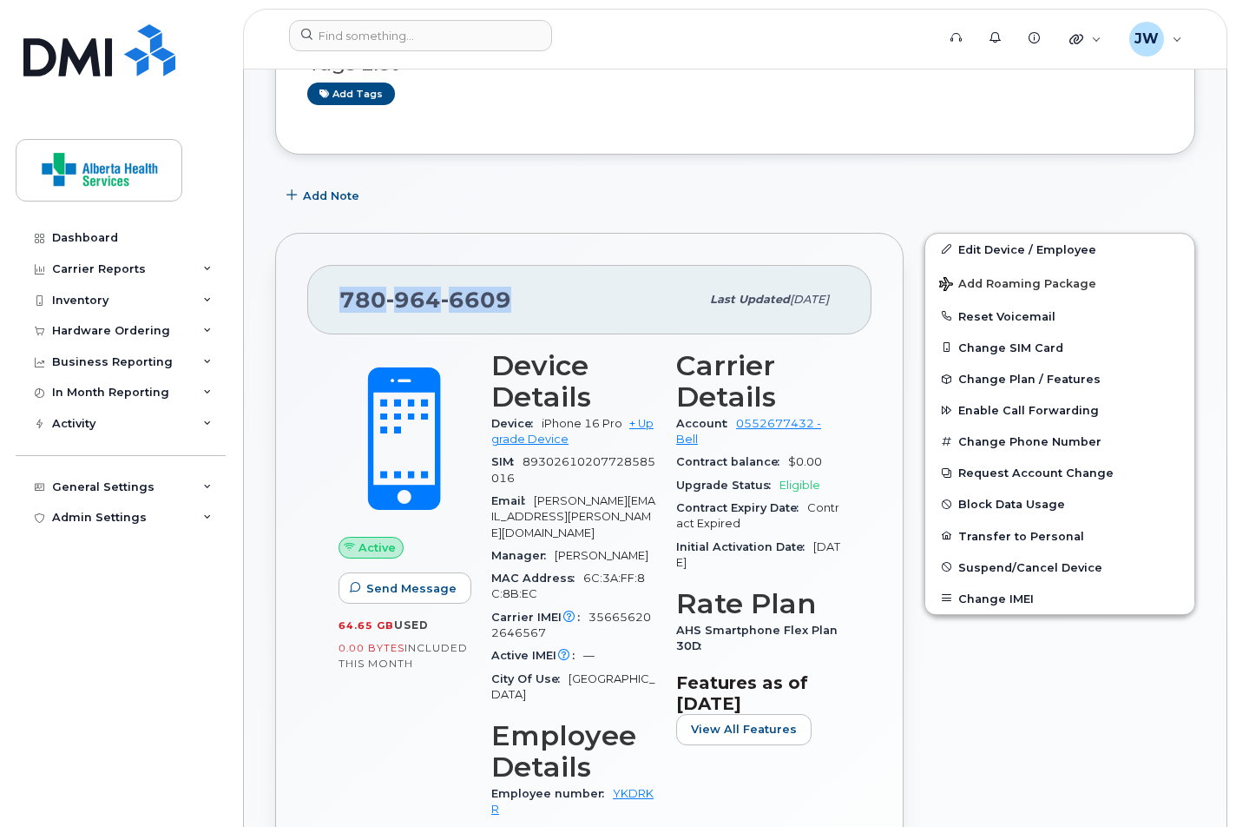
drag, startPoint x: 412, startPoint y: 300, endPoint x: 344, endPoint y: 300, distance: 68.6
click at [344, 300] on div "[PHONE_NUMBER]" at bounding box center [519, 299] width 360 height 36
copy span "[PHONE_NUMBER]"
click at [756, 181] on div "Add Note" at bounding box center [735, 196] width 920 height 31
